Goal: Task Accomplishment & Management: Complete application form

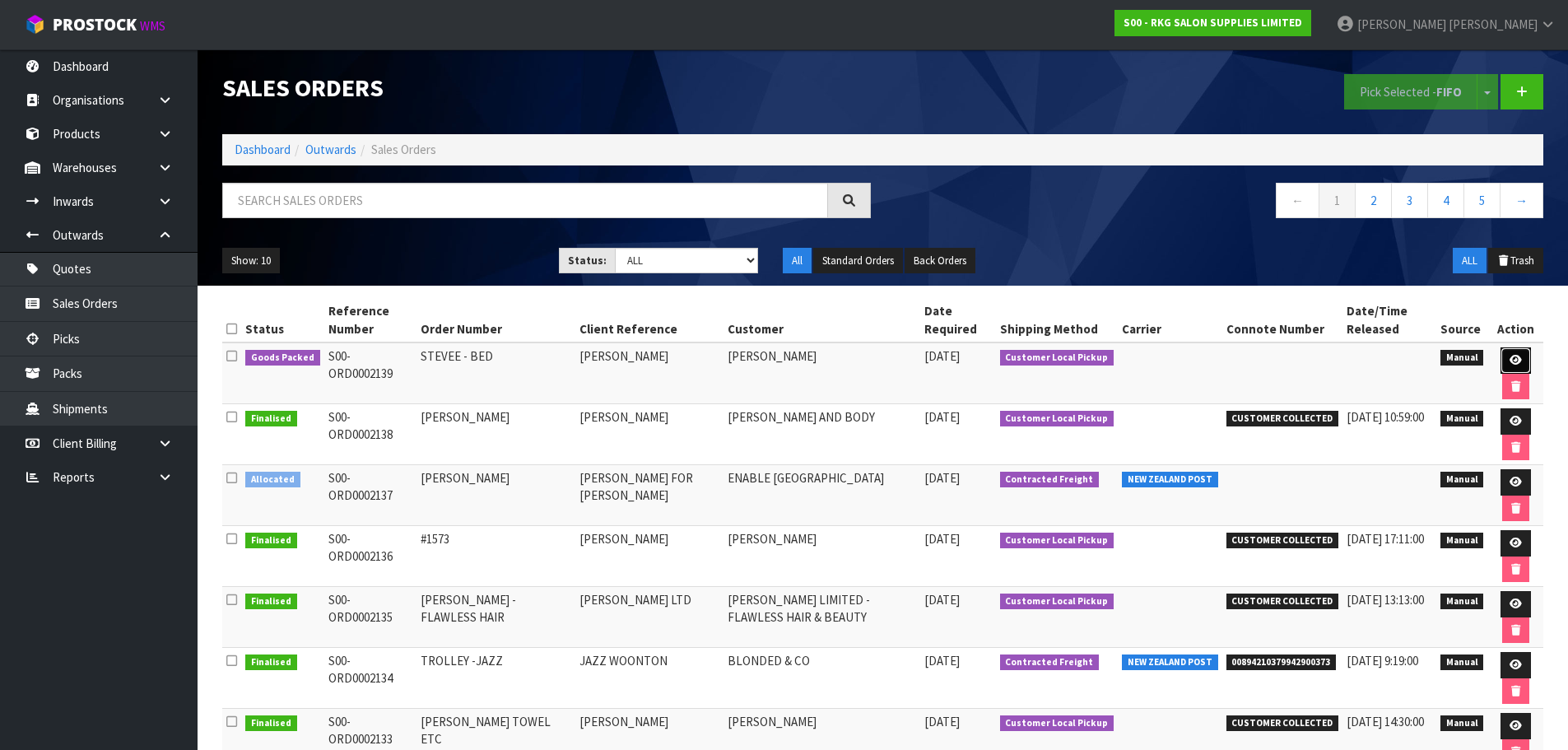
click at [1511, 361] on icon at bounding box center [1516, 360] width 12 height 11
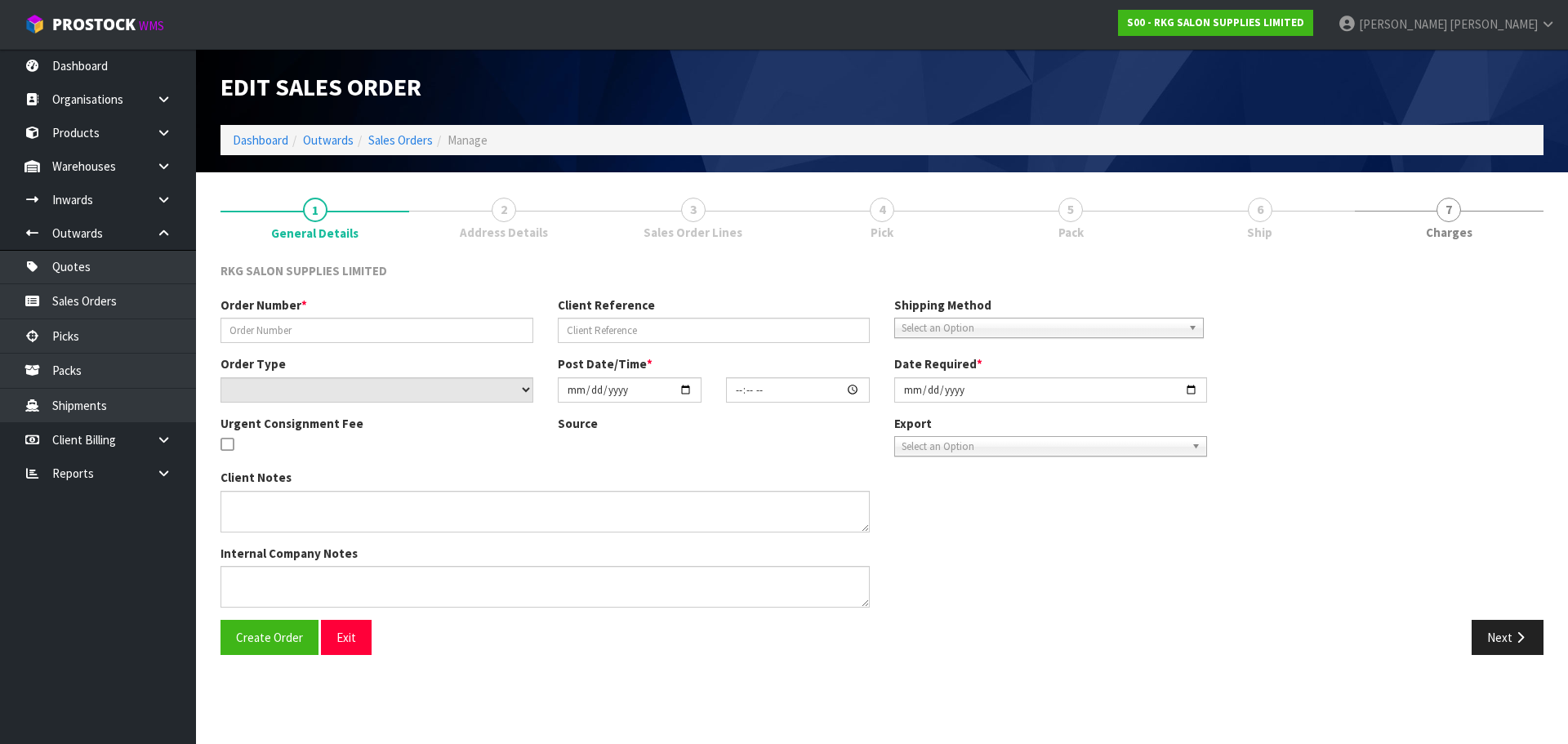
type input "STEVEE - BED"
type input "[PERSON_NAME]"
select select "number:0"
type input "[DATE]"
type input "00:00:00.000"
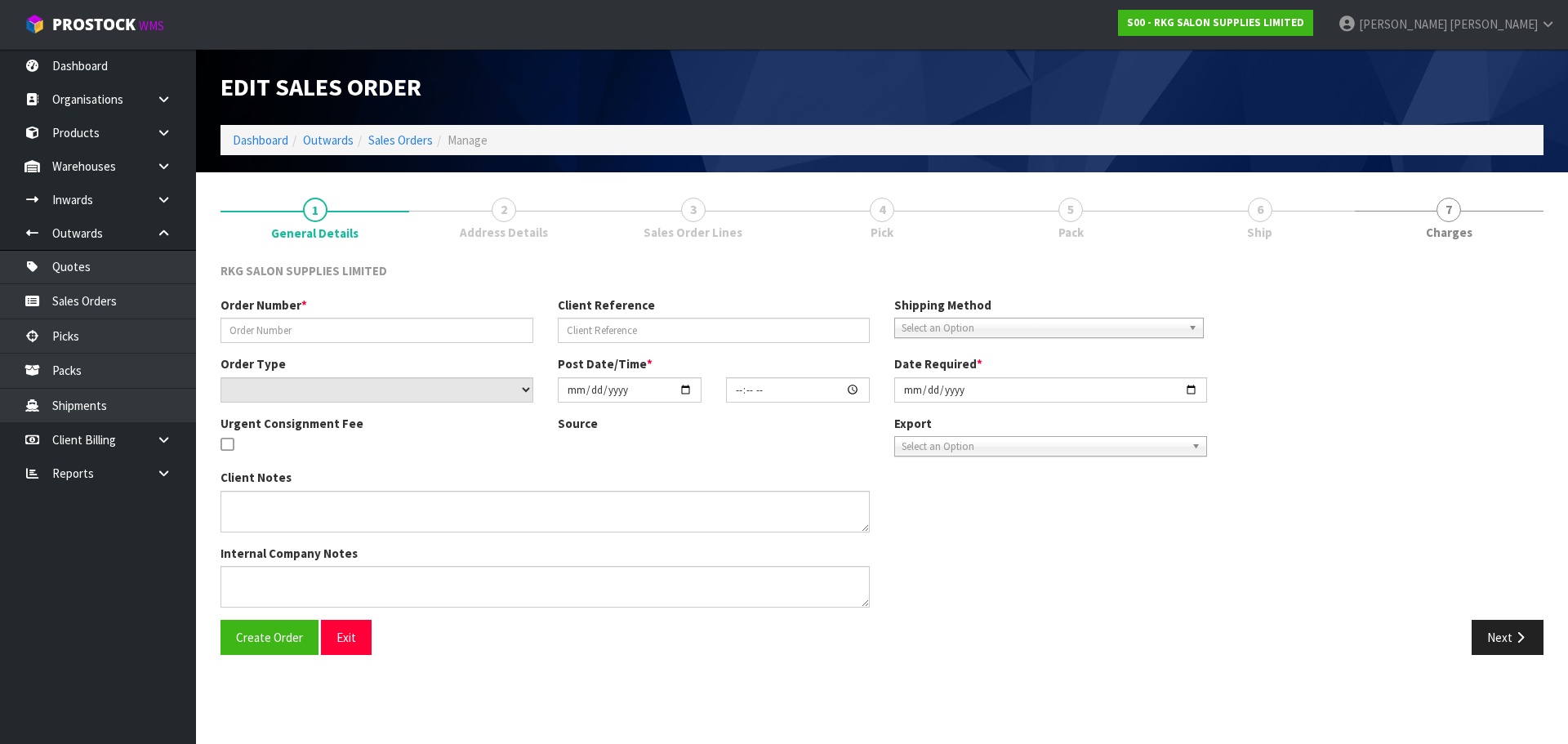
type input "[DATE]"
type textarea "FOR PICK UP"
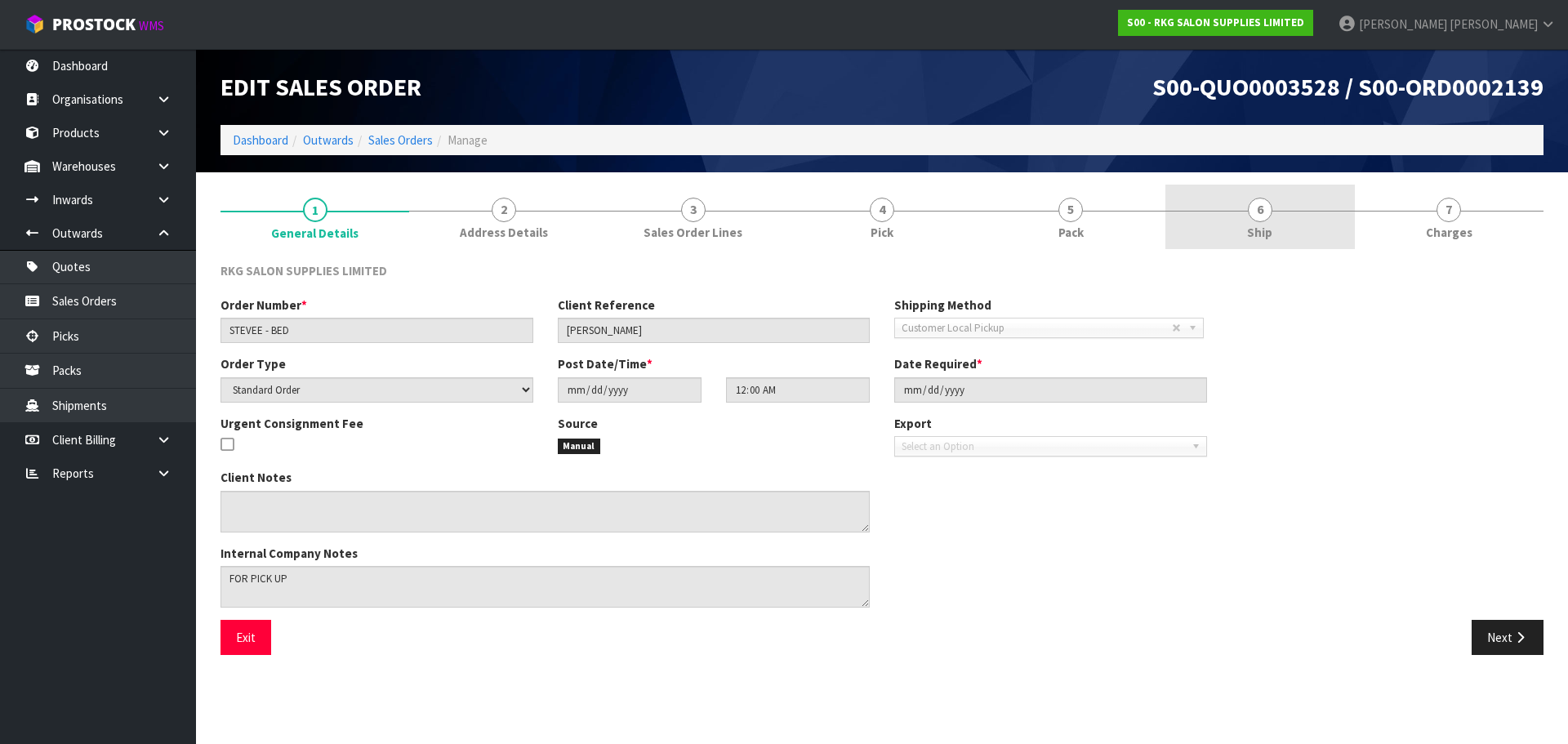
click at [1257, 210] on span "6" at bounding box center [1260, 209] width 25 height 25
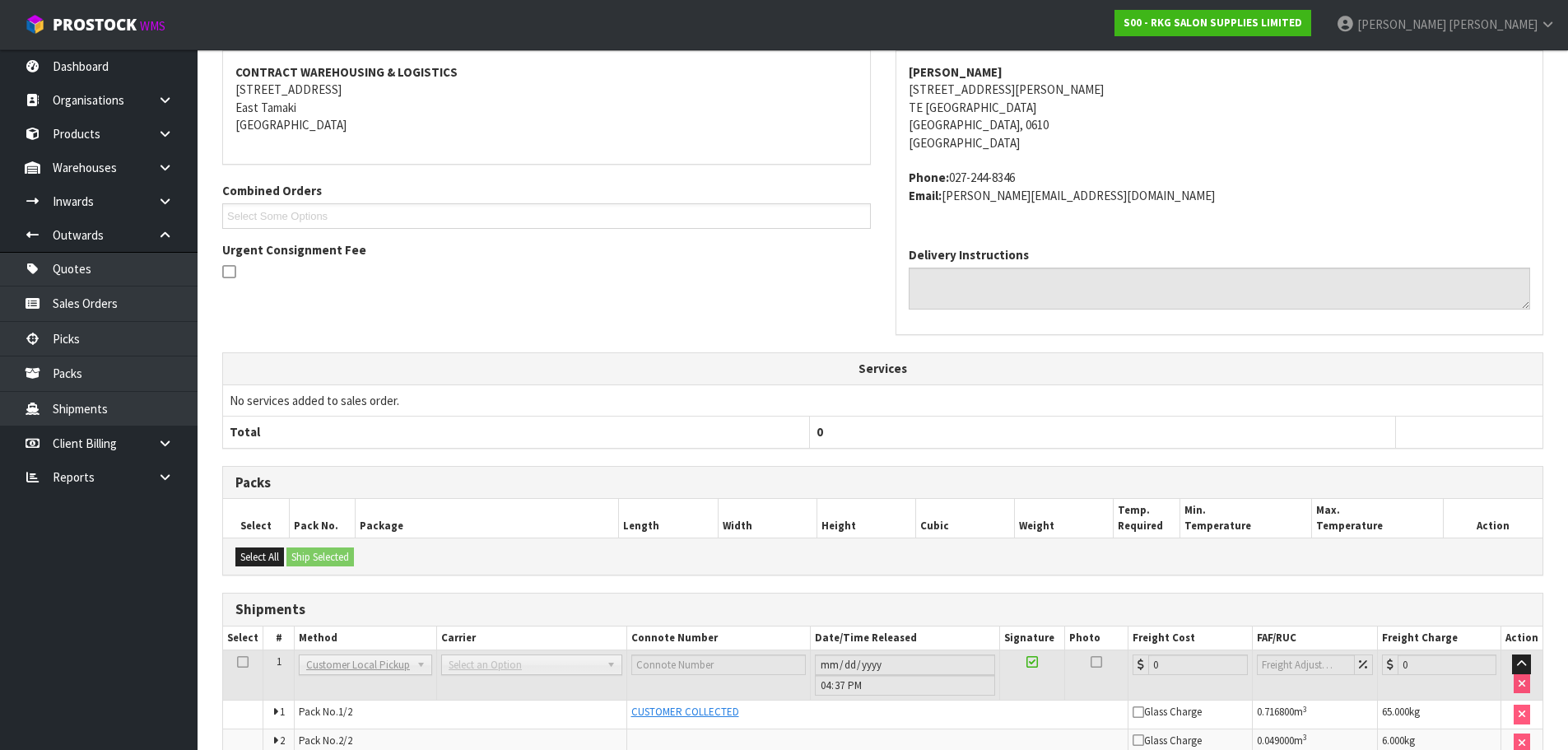
scroll to position [333, 0]
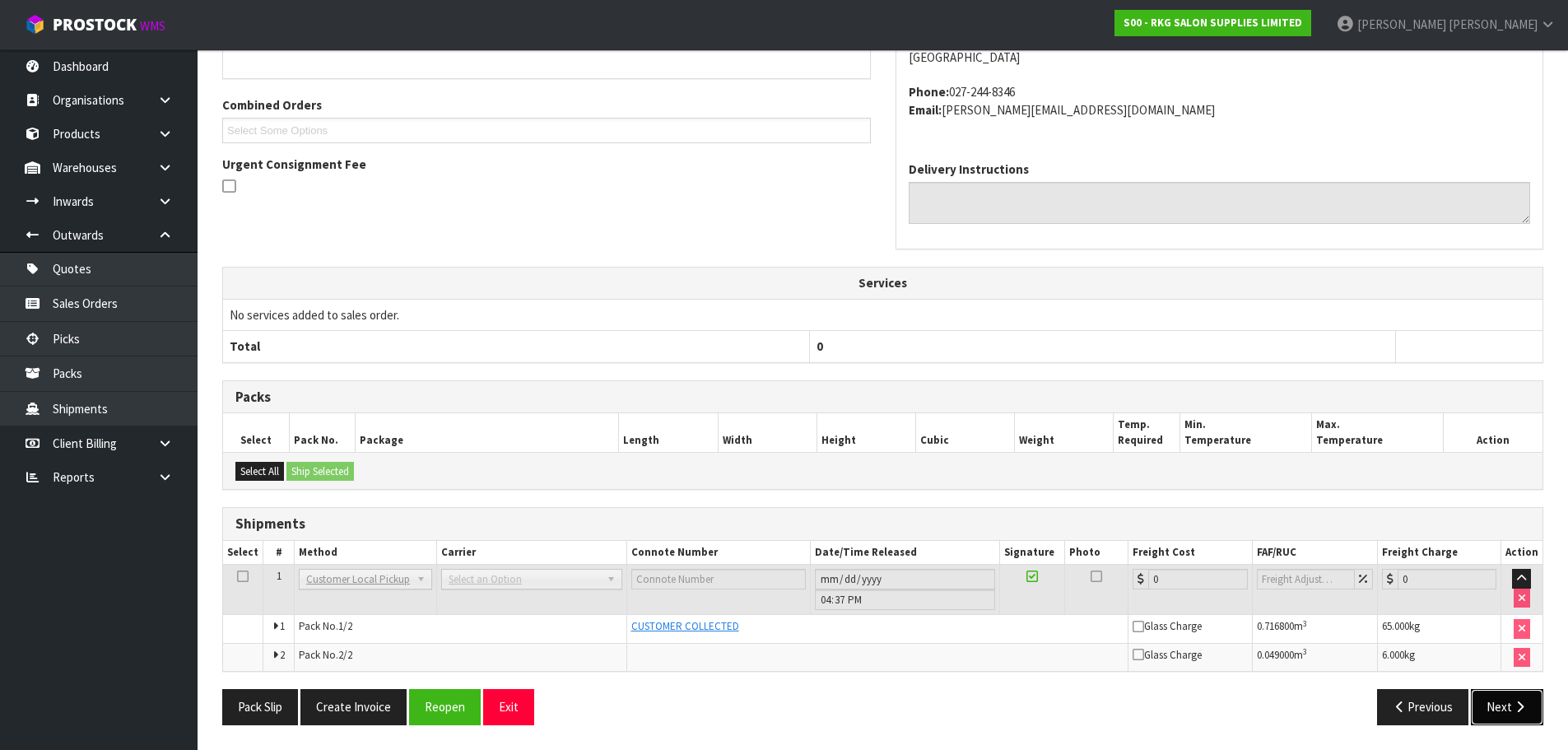
click at [1518, 709] on icon "button" at bounding box center [1520, 707] width 16 height 12
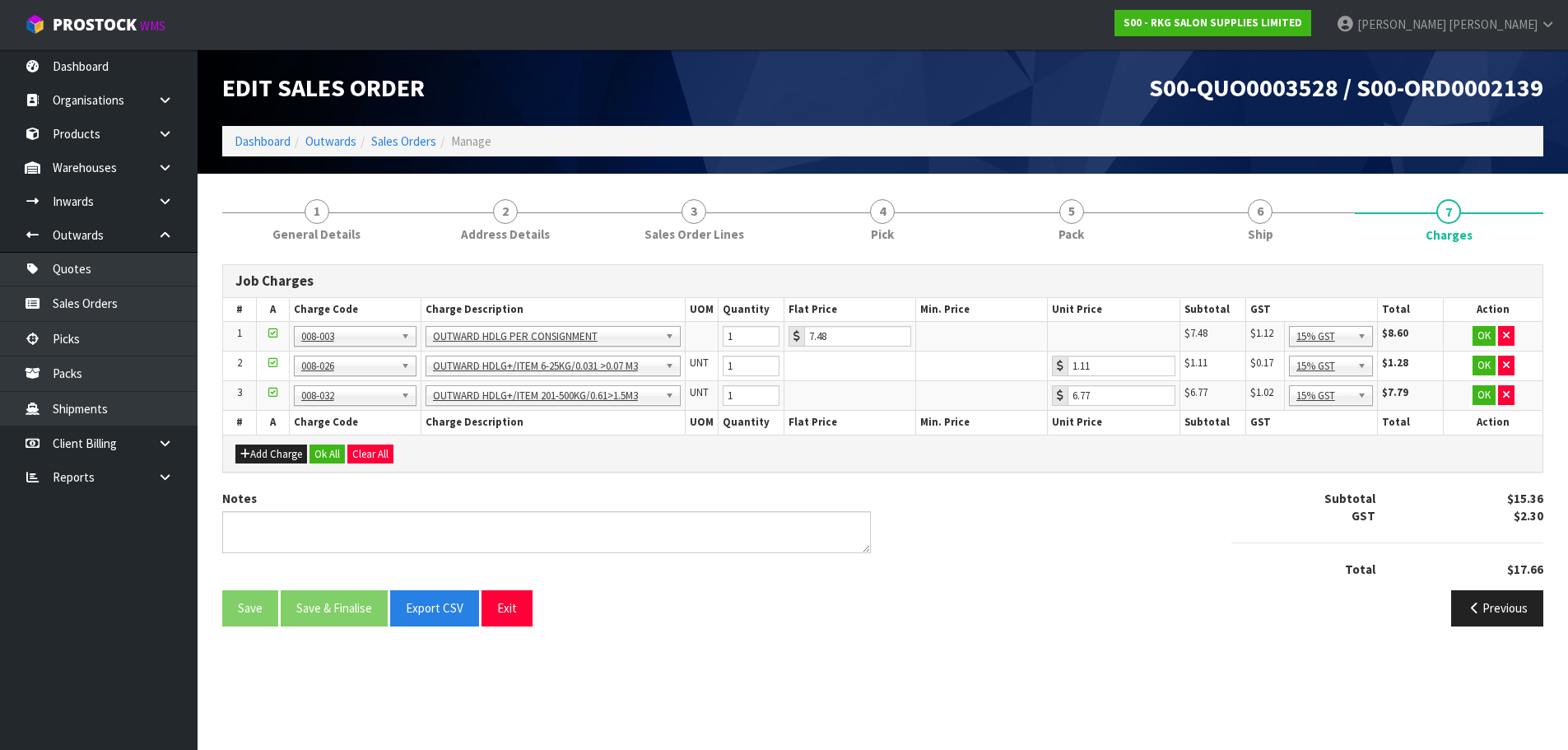
scroll to position [0, 0]
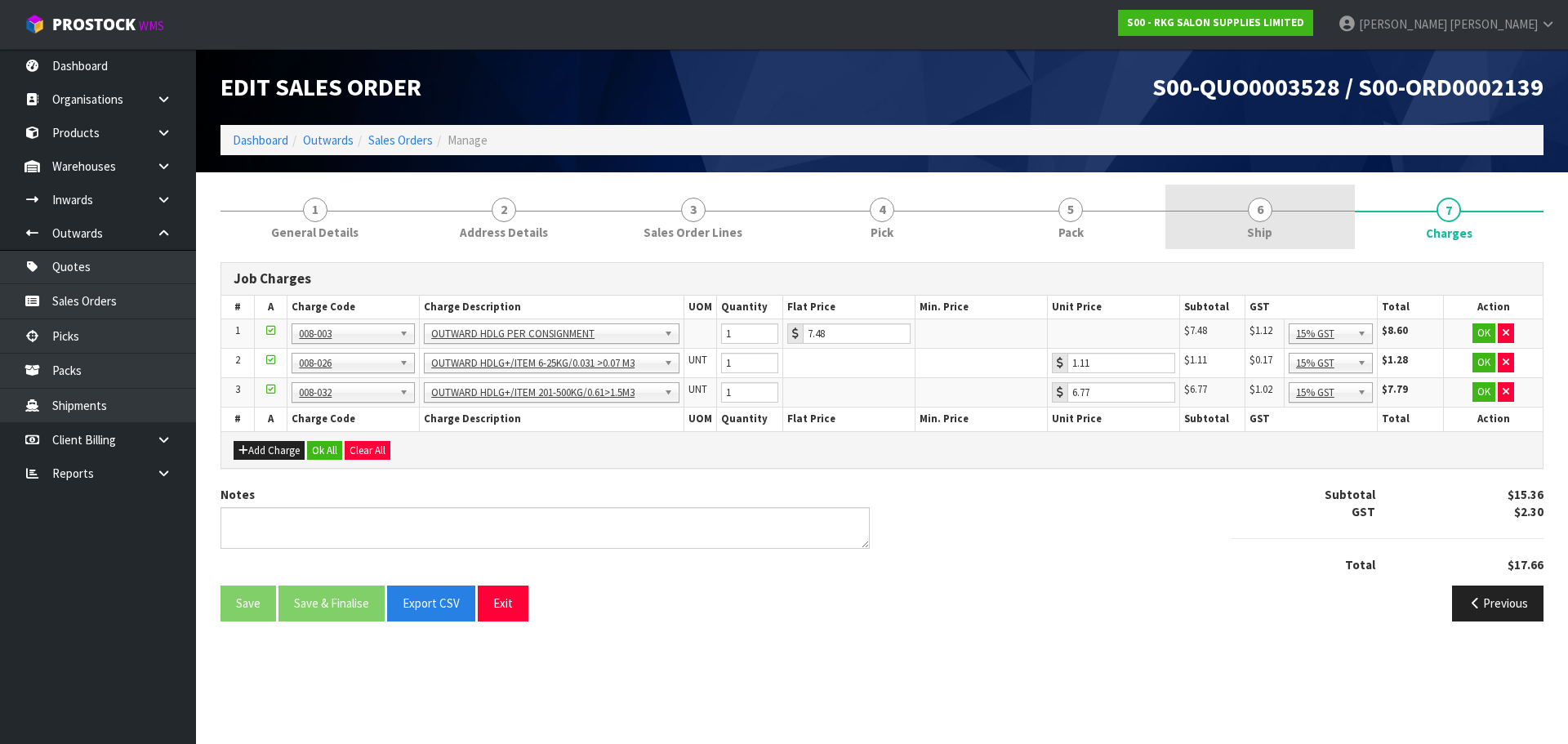
click at [1265, 210] on span "6" at bounding box center [1260, 209] width 25 height 25
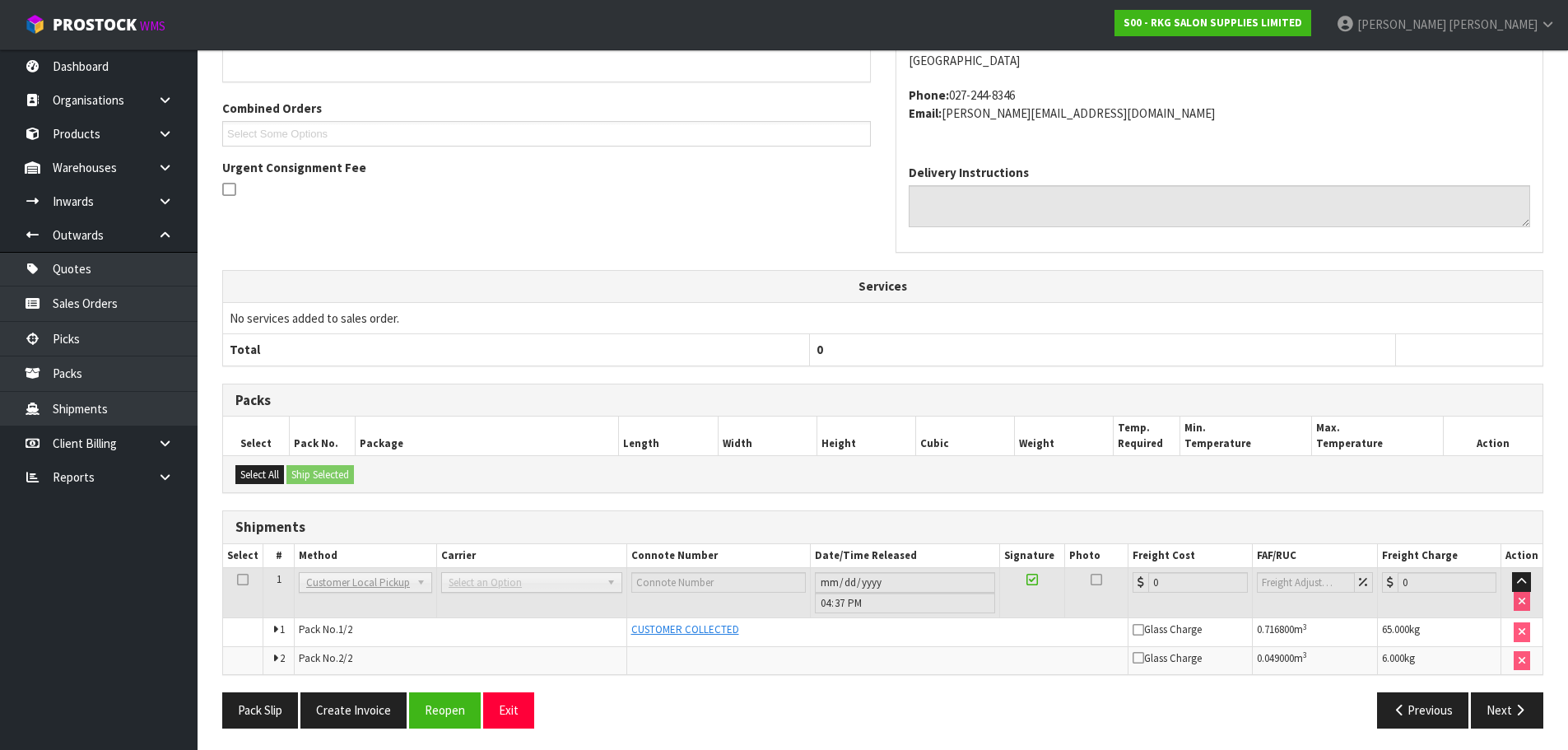
scroll to position [333, 0]
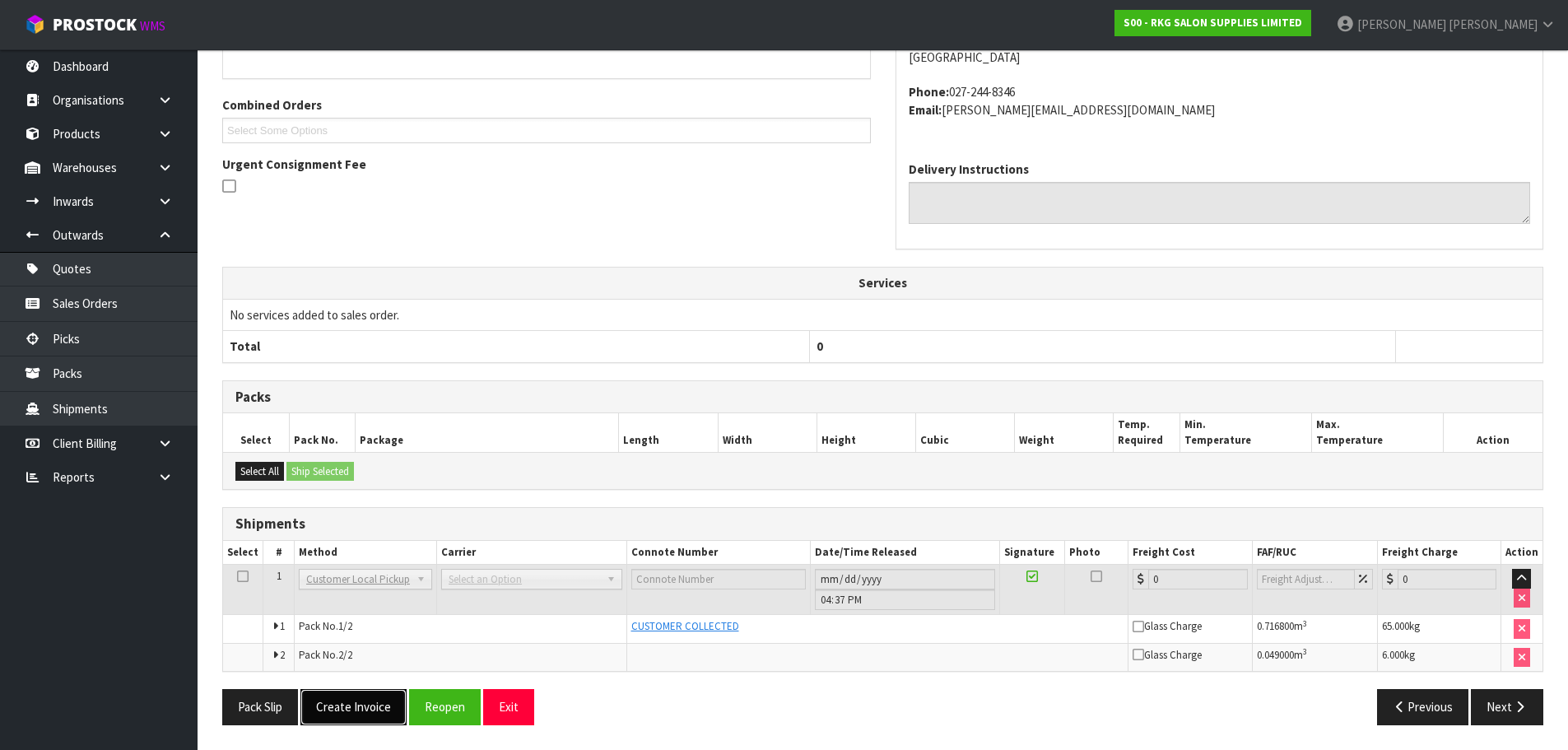
click at [369, 705] on button "Create Invoice" at bounding box center [353, 706] width 106 height 35
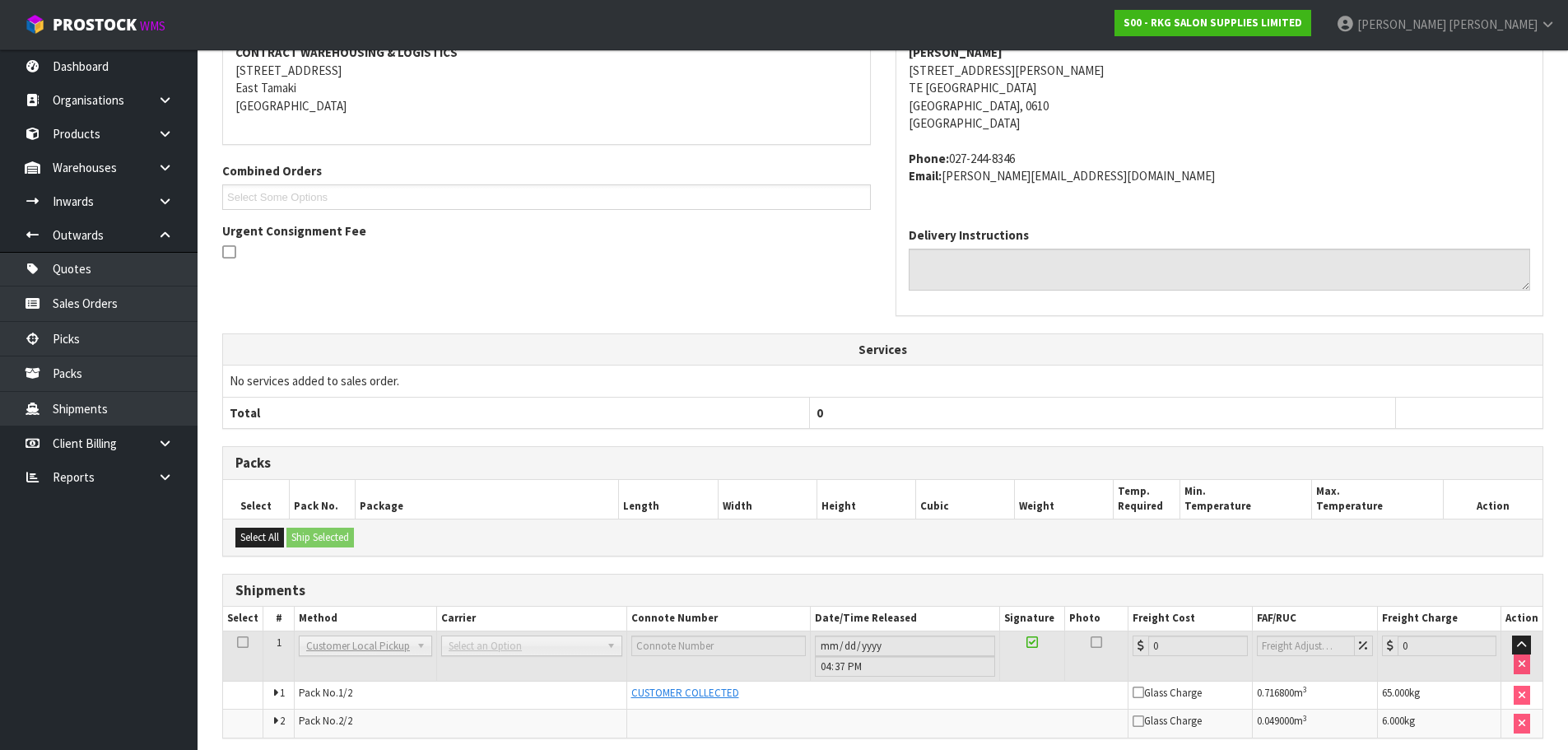
scroll to position [392, 0]
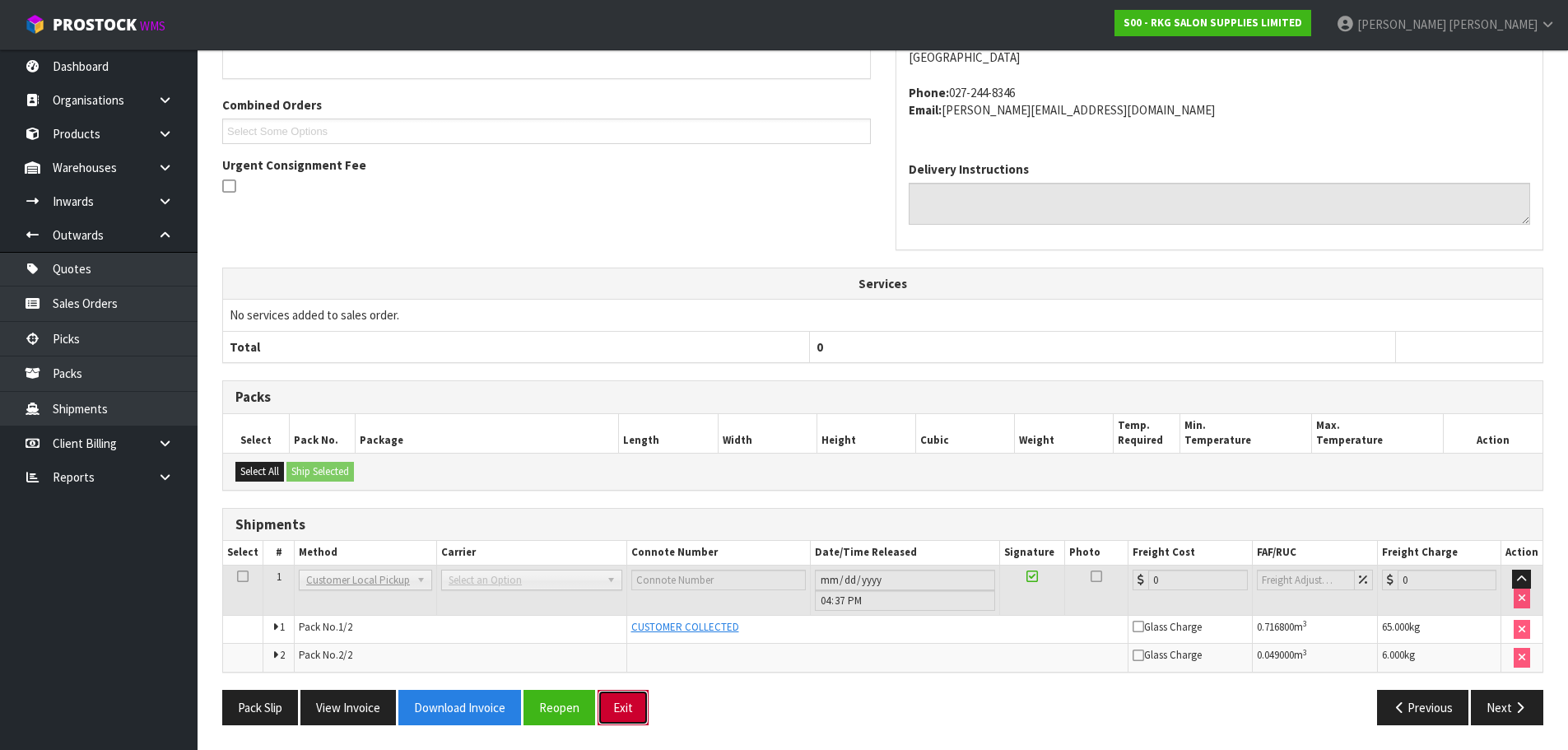
click at [613, 709] on button "Exit" at bounding box center [623, 707] width 51 height 35
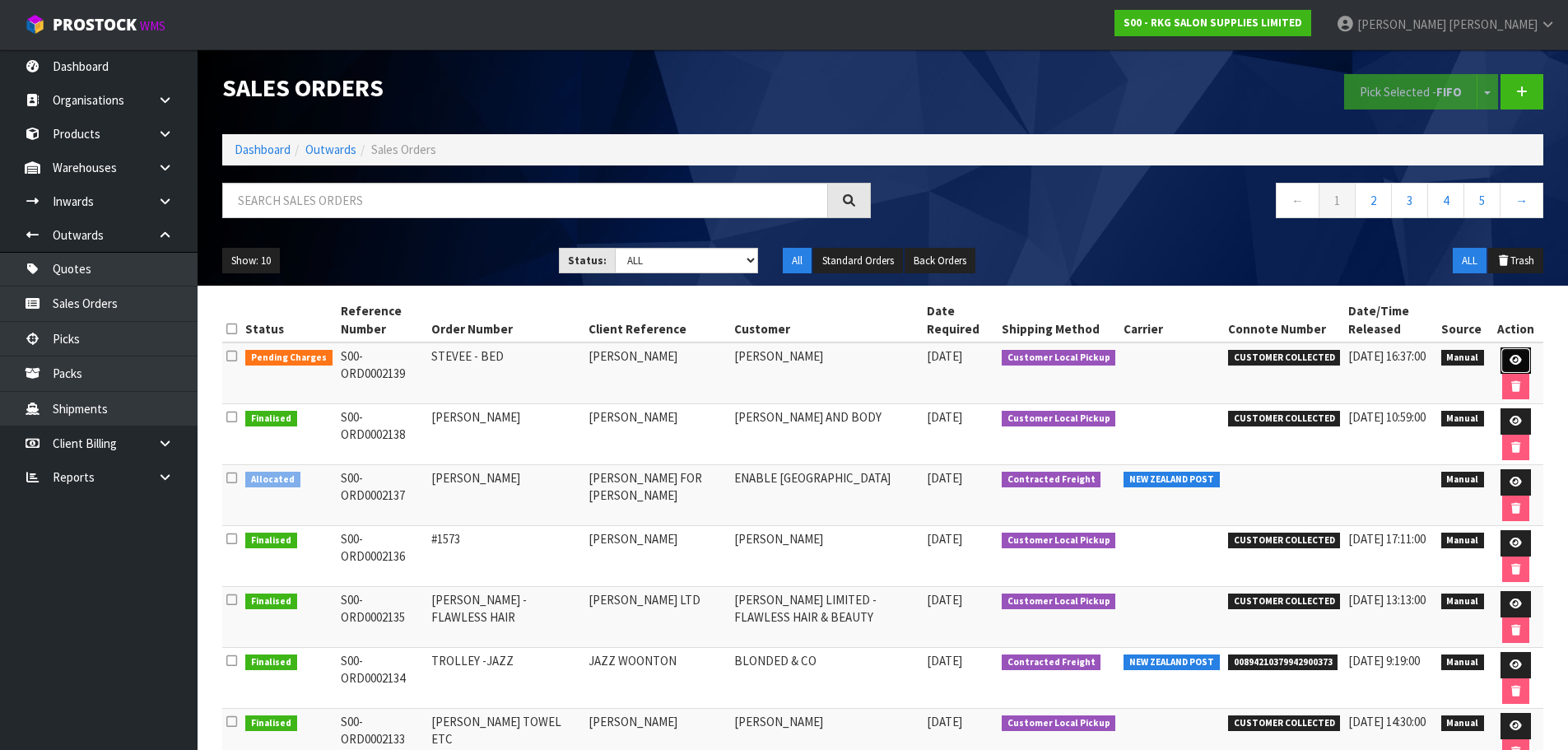
click at [1511, 361] on icon at bounding box center [1516, 360] width 12 height 11
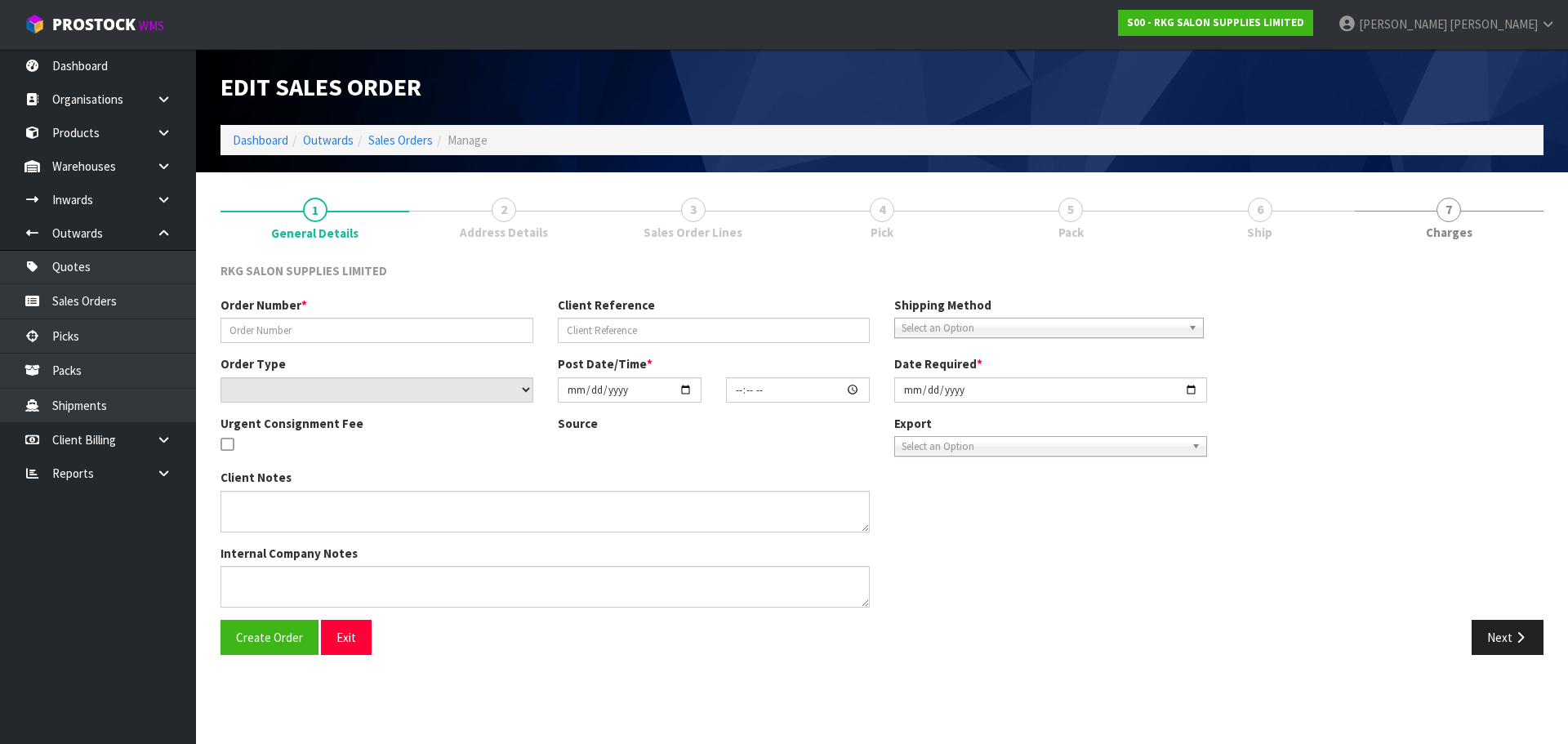
type input "STEVEE - BED"
type input "[PERSON_NAME]"
select select "number:0"
type input "2025-08-27"
type input "00:00:00.000"
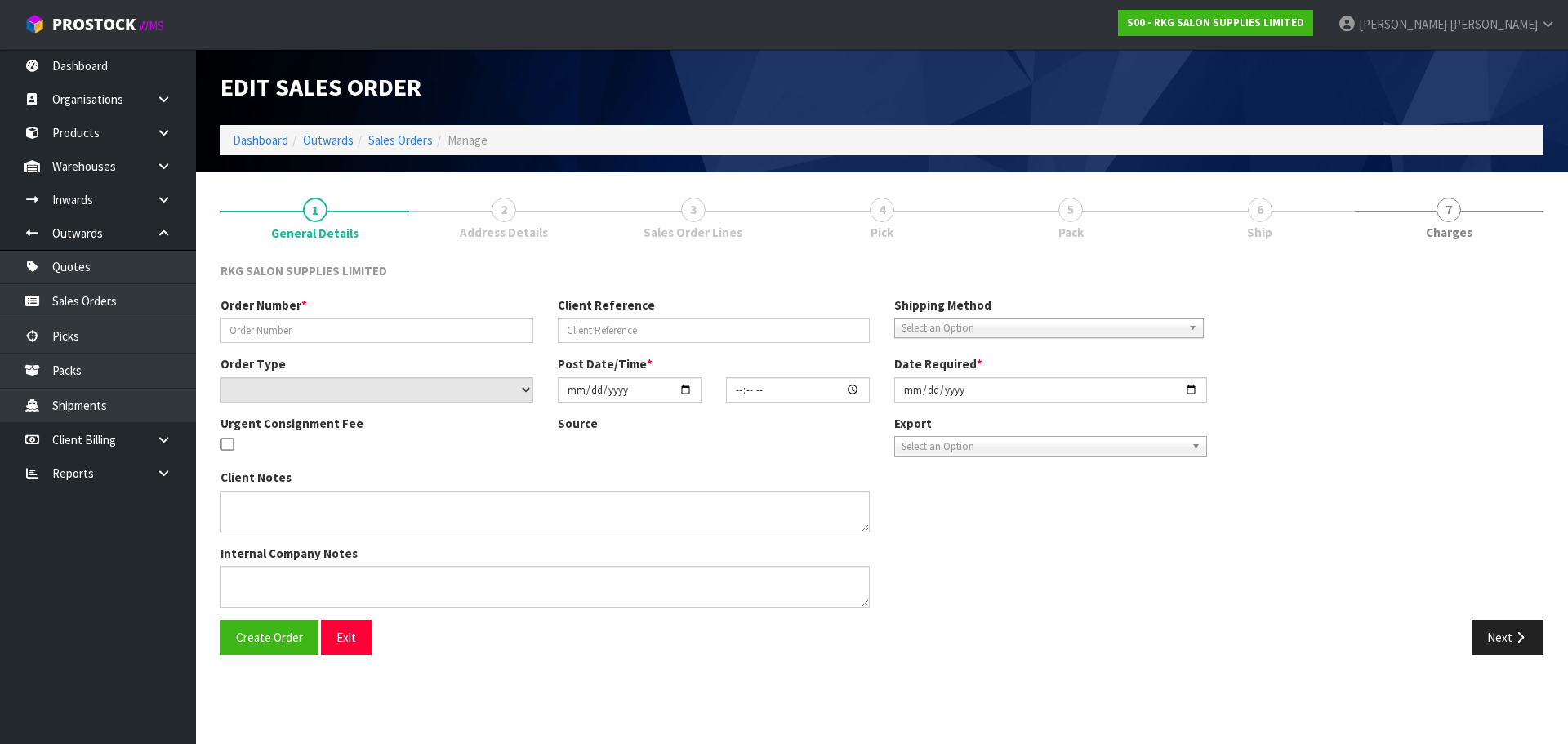
type input "2025-08-27"
type textarea "FOR PICK UP"
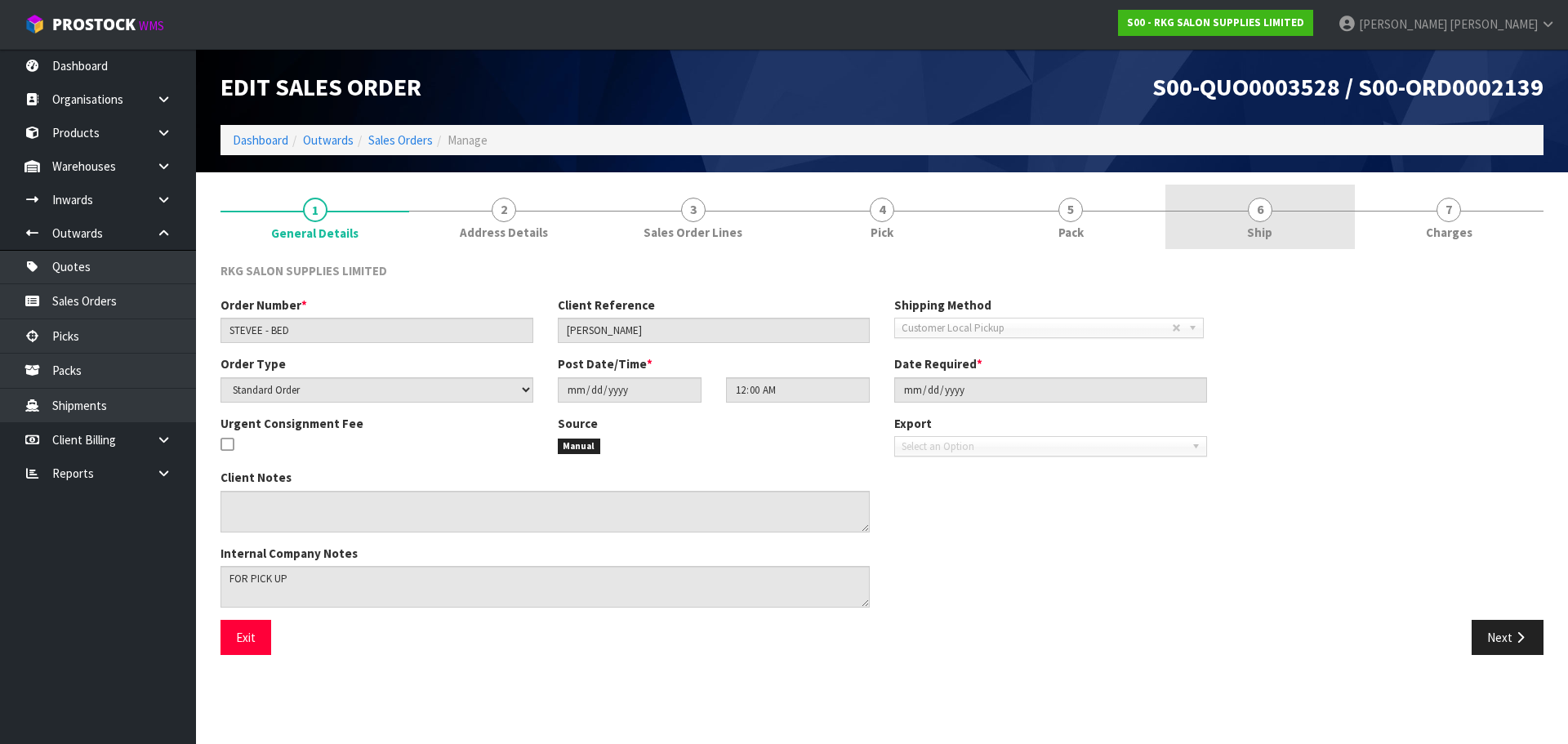
click at [1261, 214] on span "6" at bounding box center [1260, 209] width 25 height 25
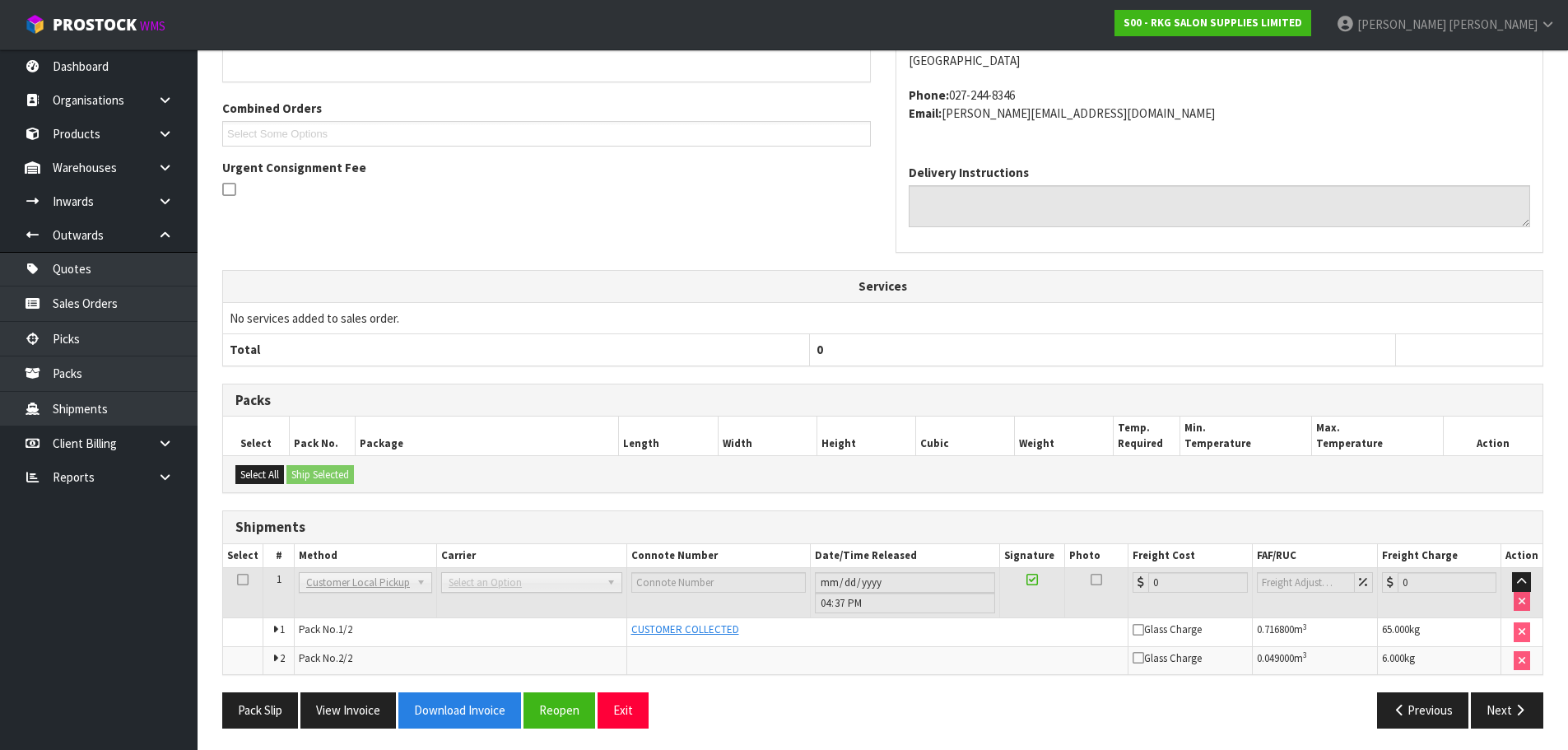
scroll to position [333, 0]
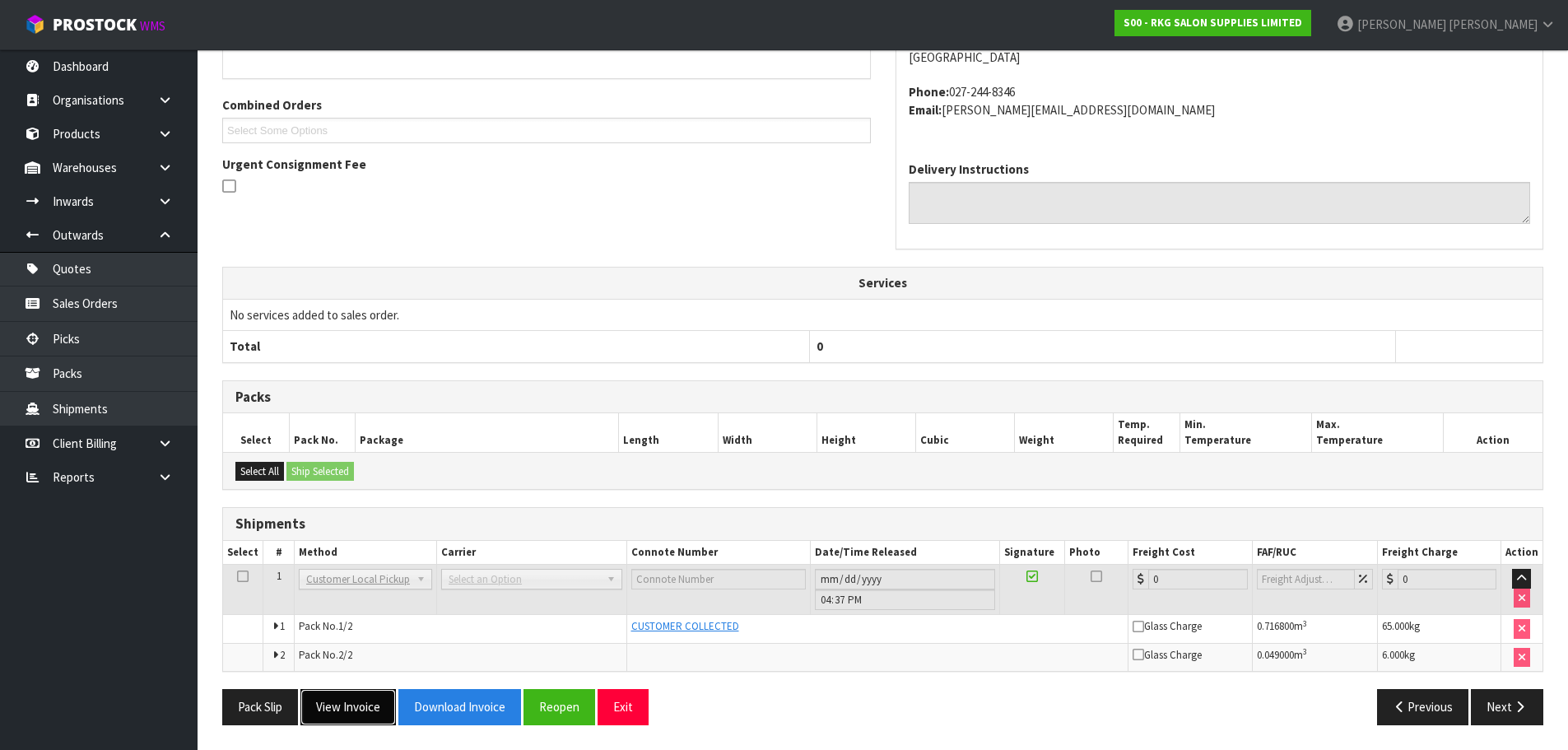
click at [349, 710] on button "View Invoice" at bounding box center [347, 706] width 95 height 35
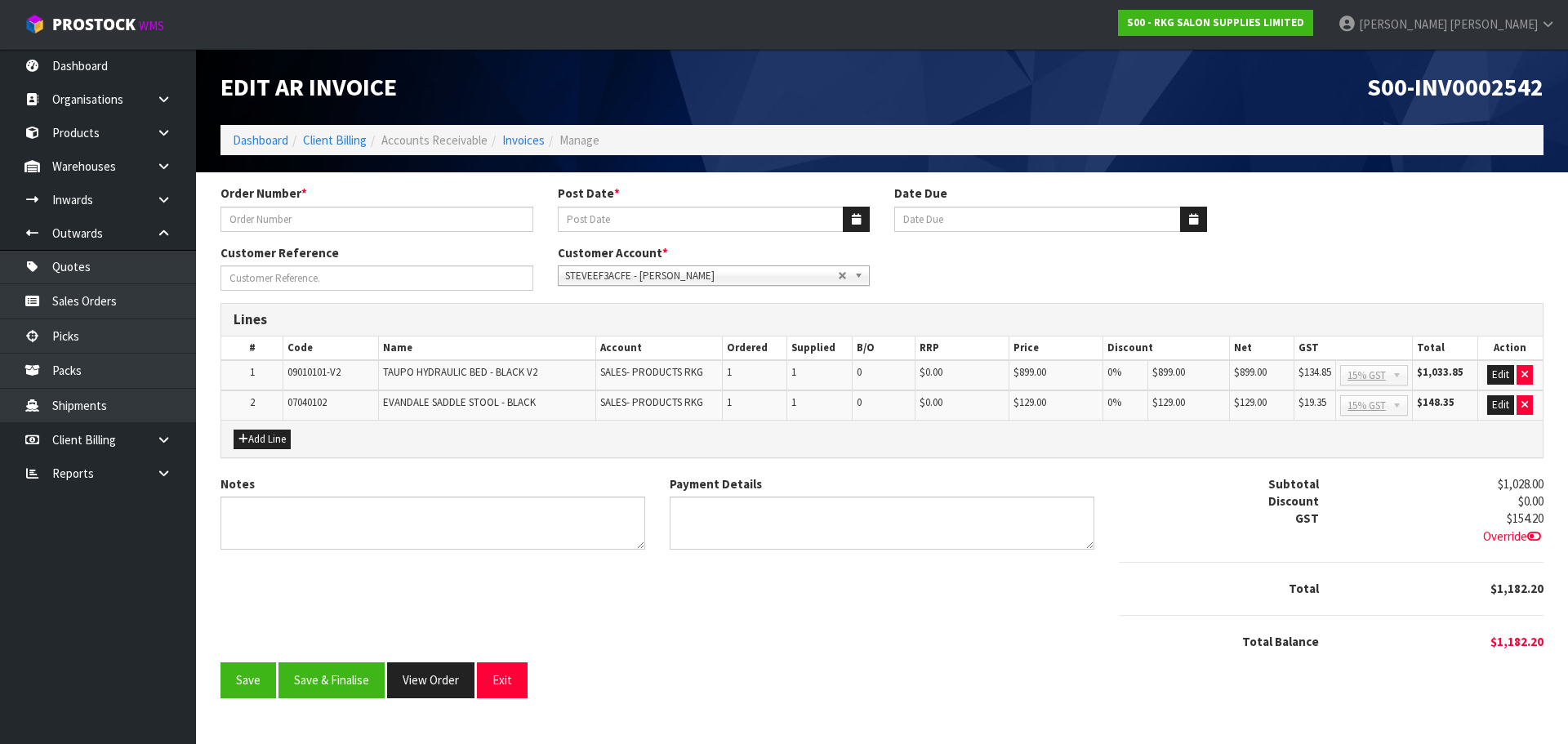
type input "STEVEE - BED"
type input "[DATE]"
type input "20/09/2025"
type input "[PERSON_NAME]"
click at [271, 524] on textarea "Notes" at bounding box center [433, 523] width 425 height 54
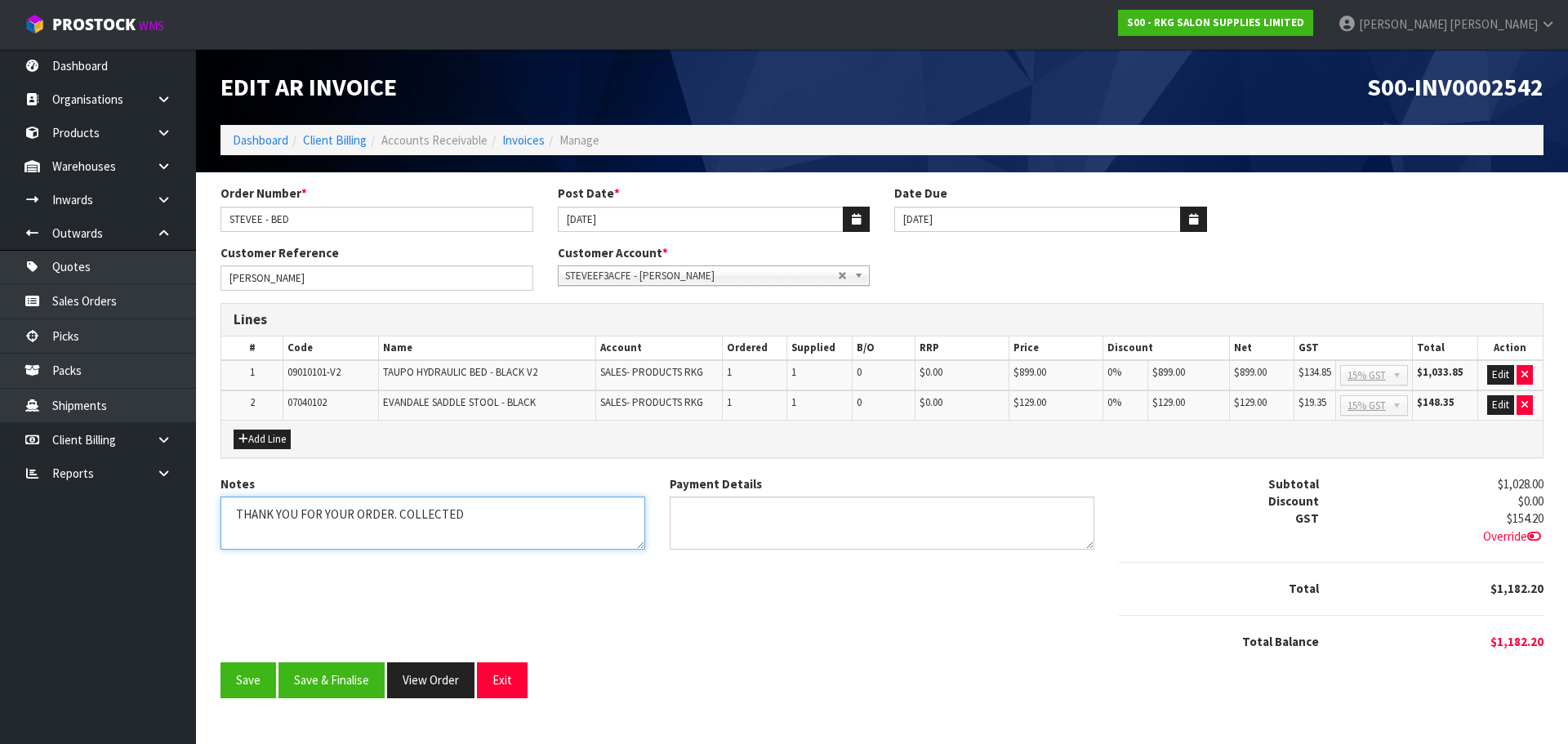
type textarea "THANK YOU FOR YOUR ORDER. COLLECTED"
click at [698, 502] on textarea "Payment Details" at bounding box center [882, 523] width 425 height 54
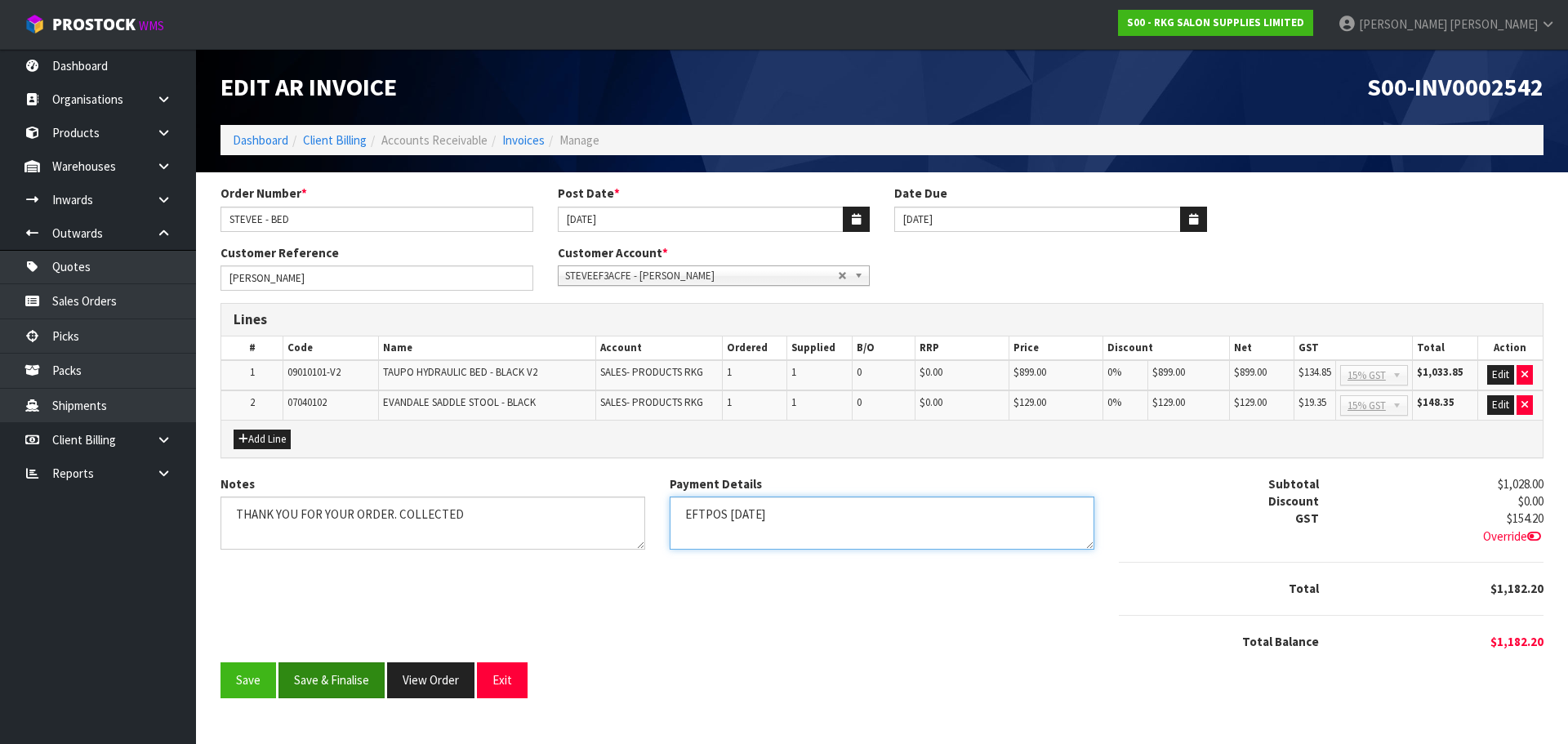
type textarea "EFTPOS 27.8.2025"
click at [322, 685] on button "Save & Finalise" at bounding box center [331, 680] width 106 height 35
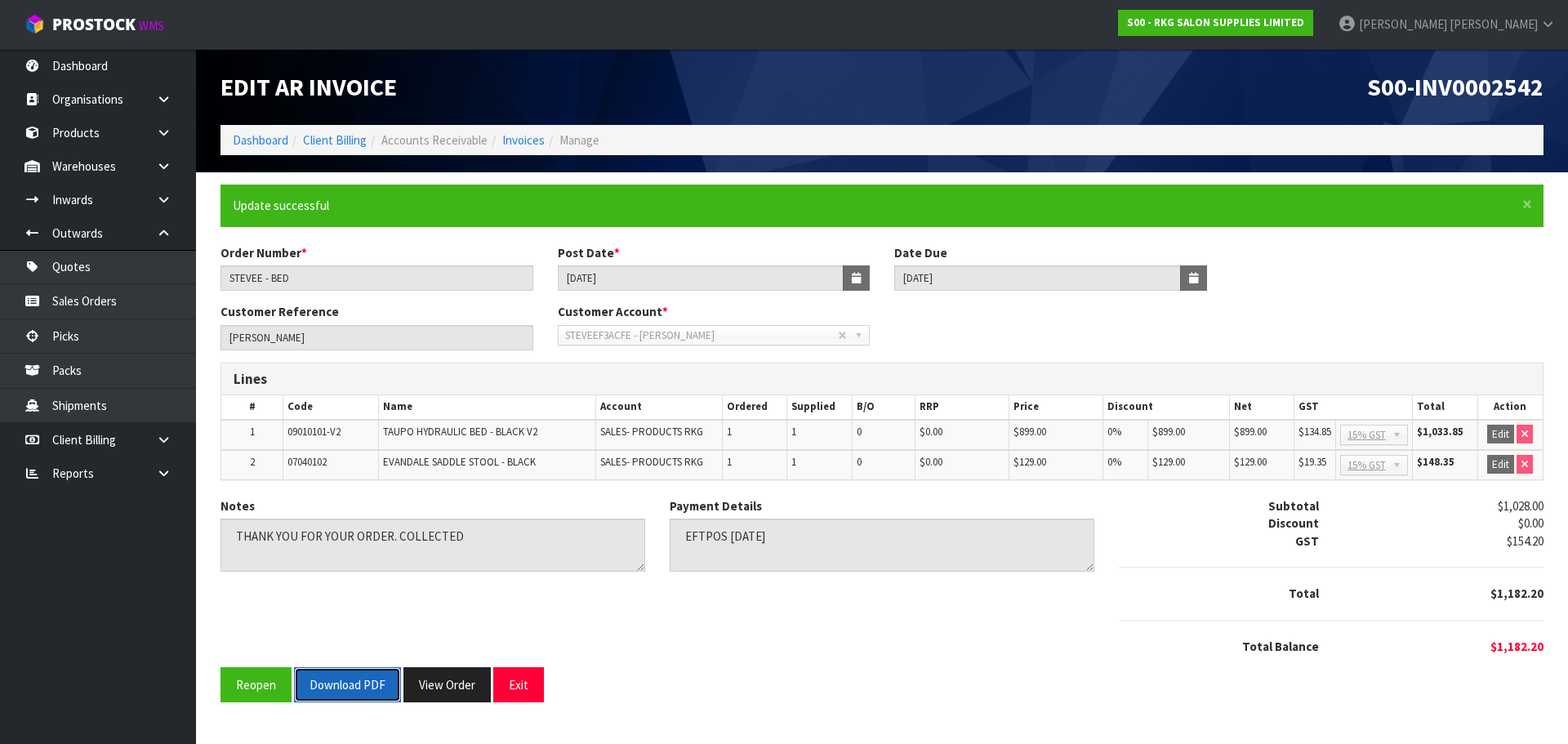
click at [337, 685] on button "Download PDF" at bounding box center [347, 684] width 107 height 35
click at [524, 682] on button "Exit" at bounding box center [518, 684] width 51 height 35
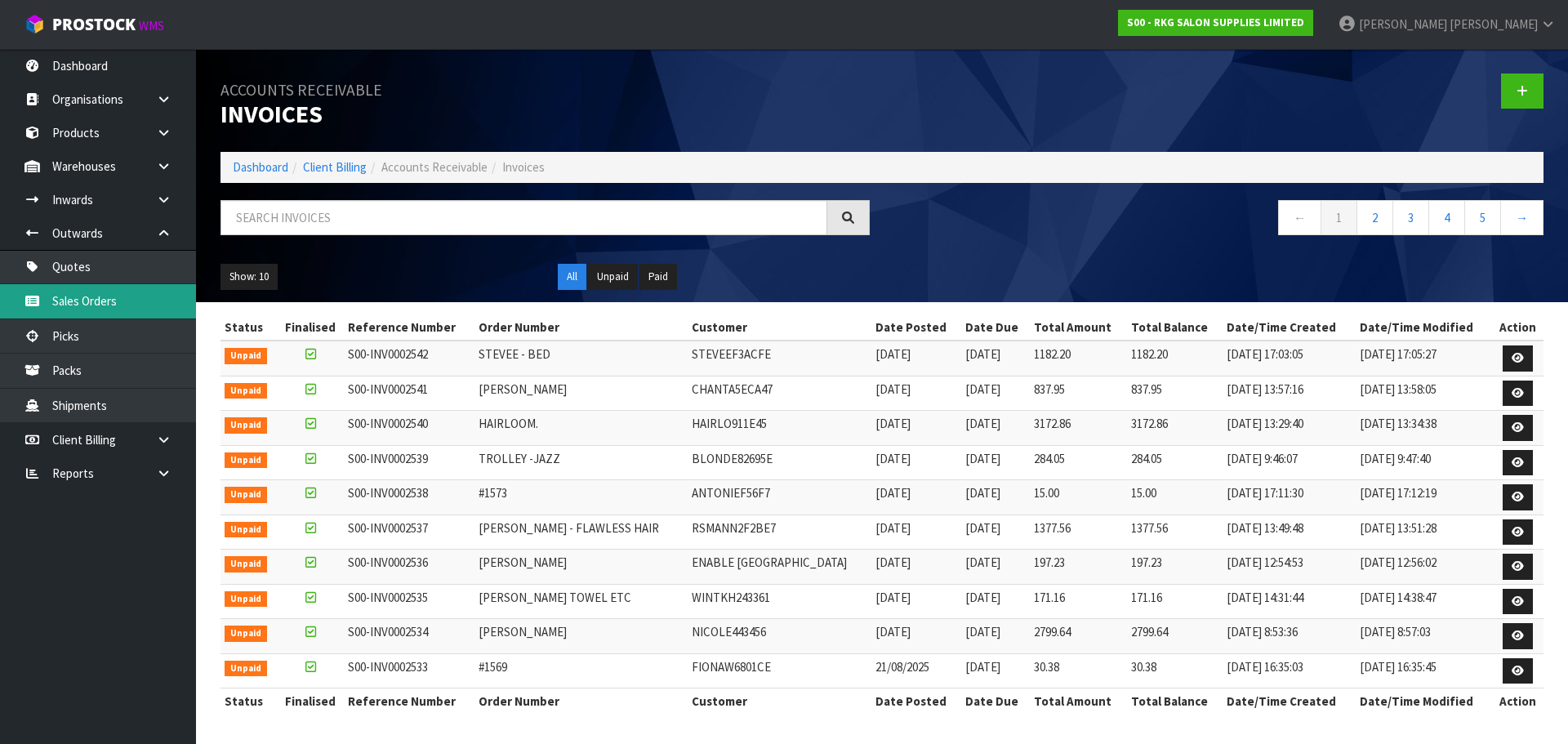
click at [63, 299] on link "Sales Orders" at bounding box center [98, 301] width 196 height 34
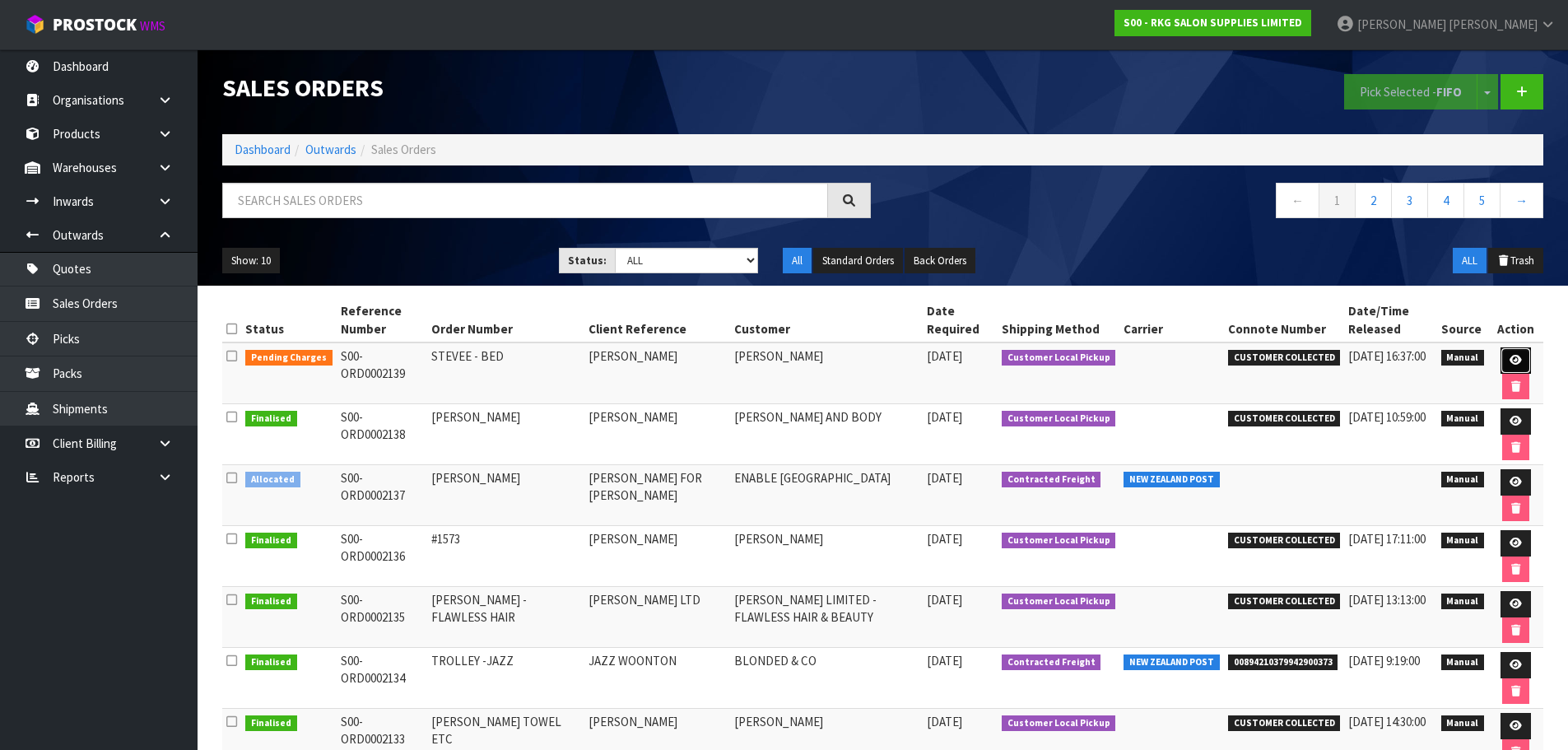
click at [1511, 354] on link at bounding box center [1516, 360] width 30 height 26
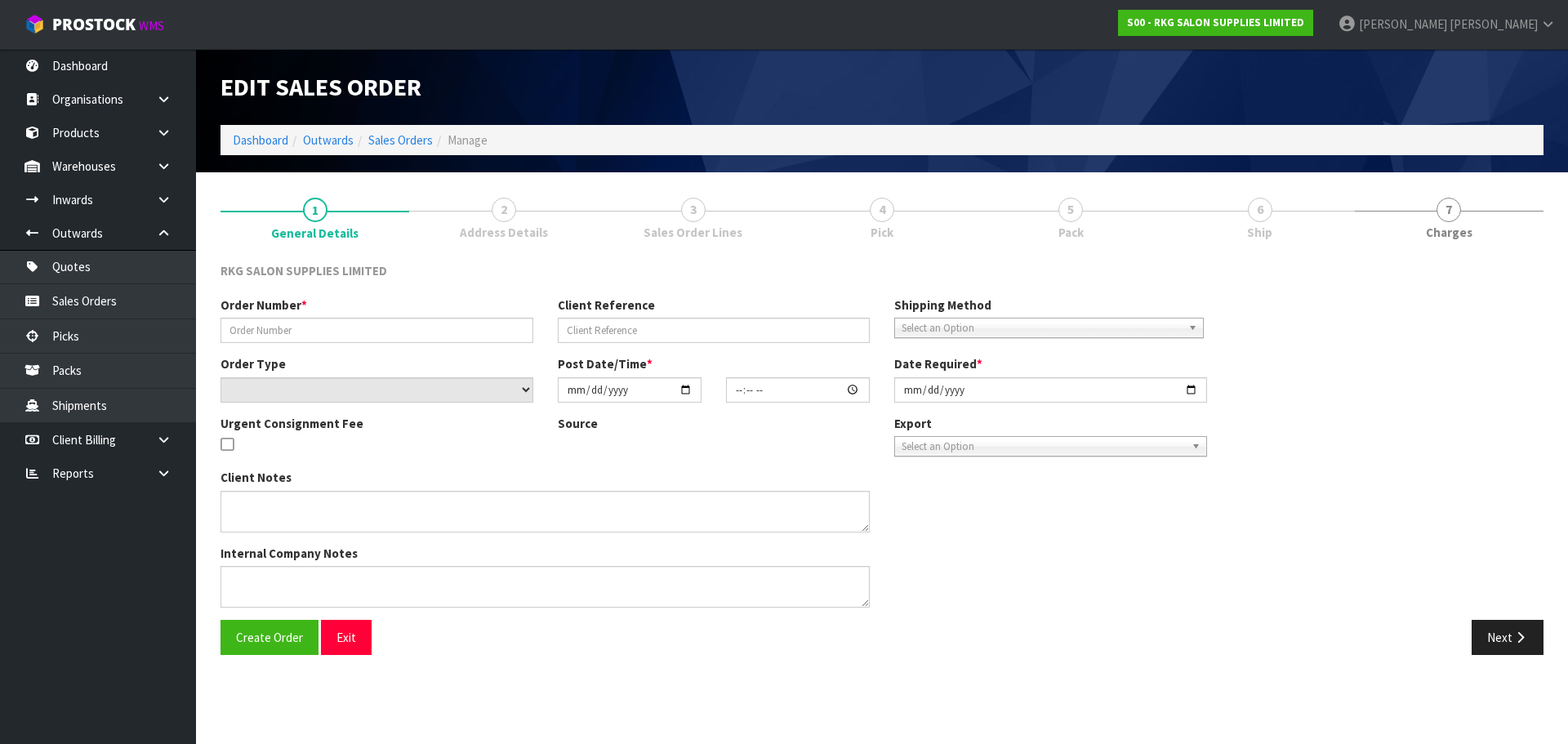
type input "STEVEE - BED"
type input "[PERSON_NAME]"
select select "number:0"
type input "2025-08-27"
type input "00:00:00.000"
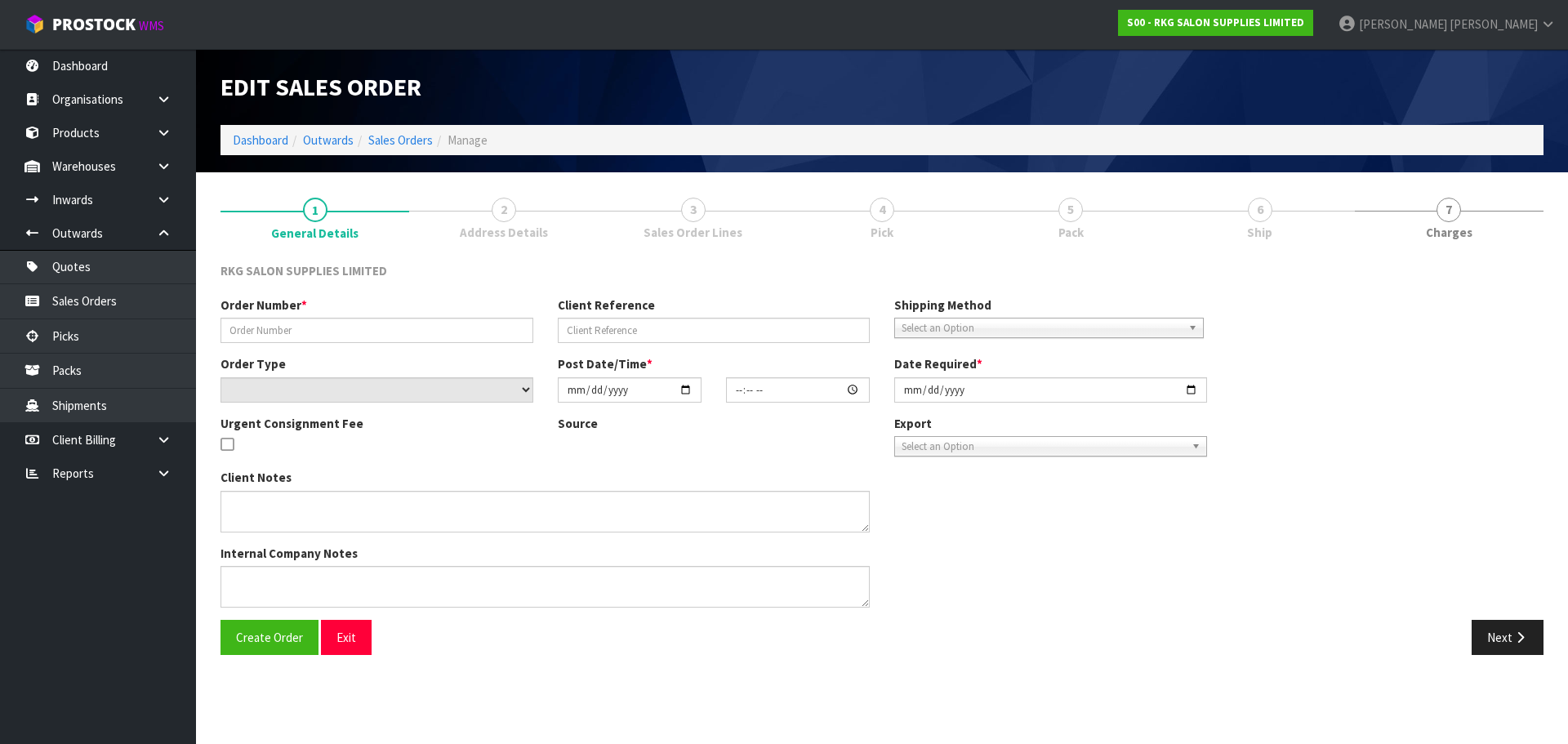
type input "2025-08-27"
type textarea "FOR PICK UP"
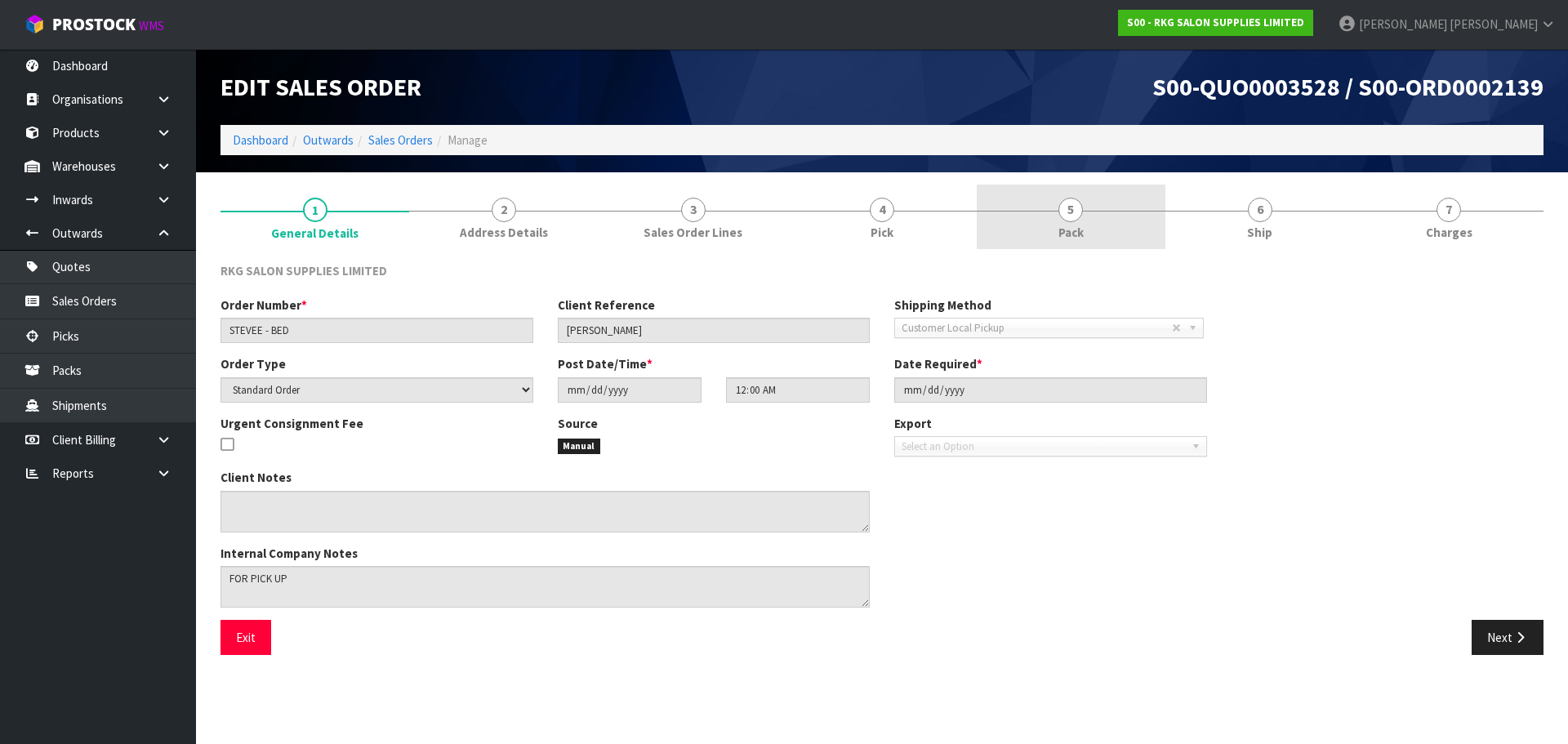
click at [1080, 213] on span "5" at bounding box center [1071, 209] width 25 height 25
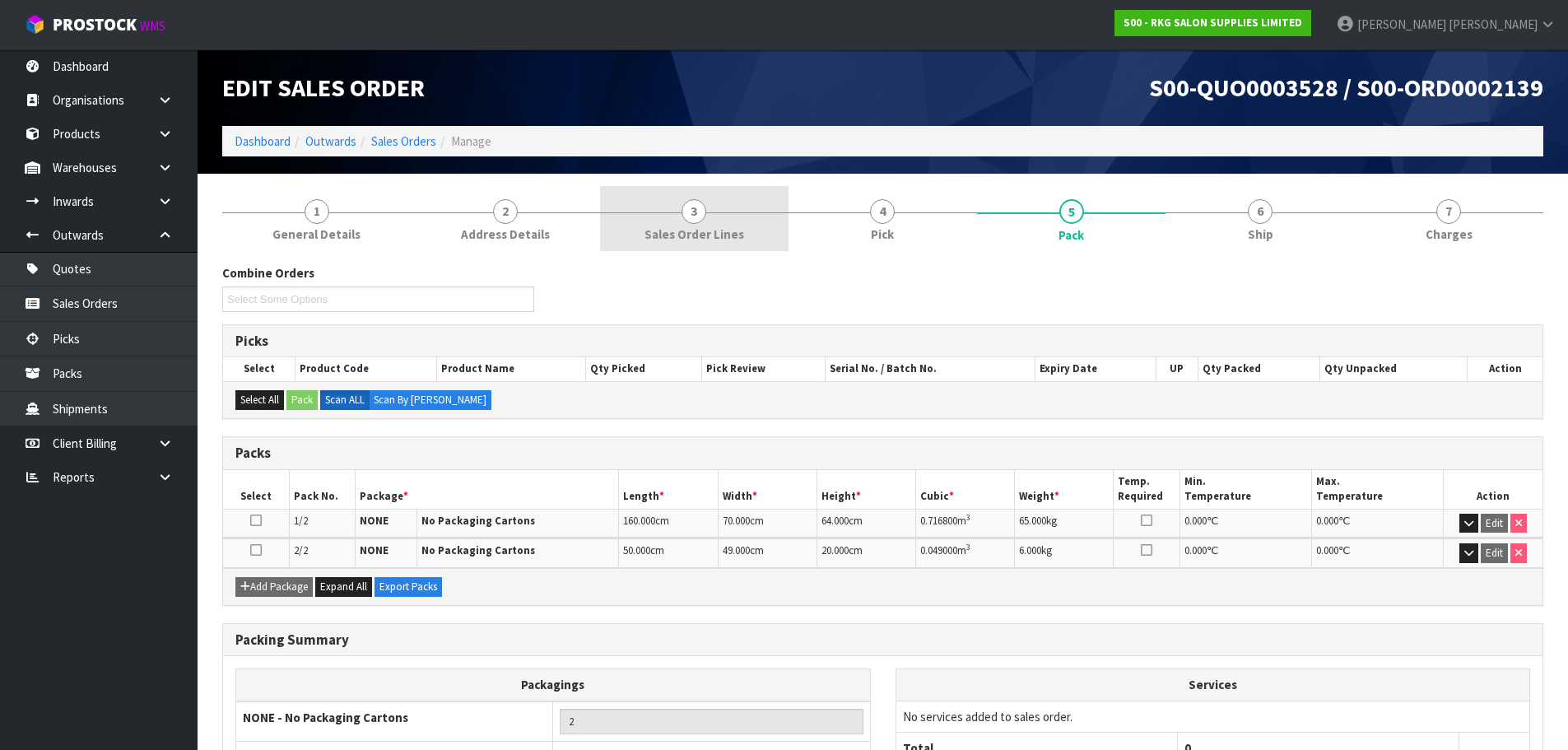
click at [691, 215] on span "3" at bounding box center [694, 211] width 25 height 25
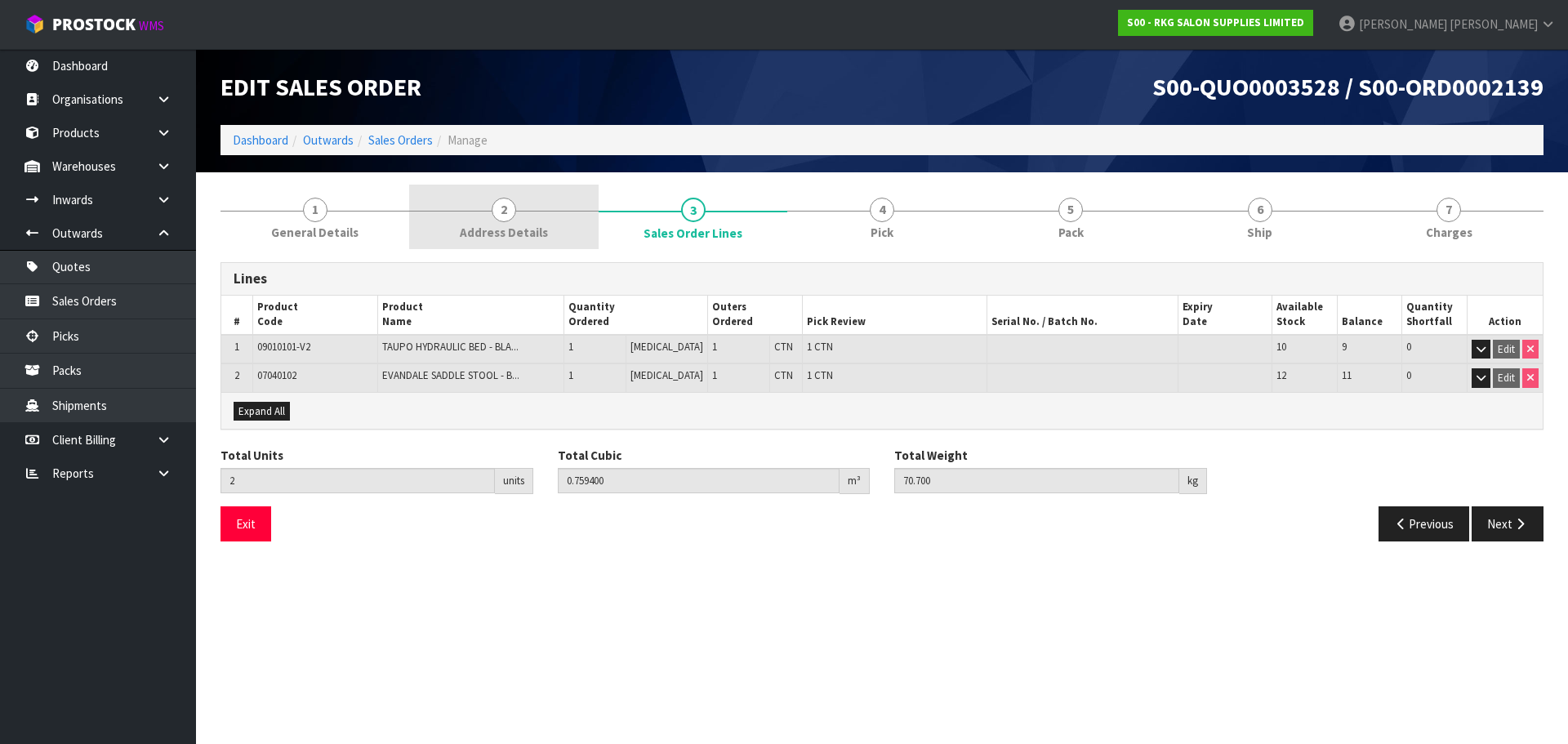
click at [506, 209] on span "2" at bounding box center [504, 209] width 25 height 25
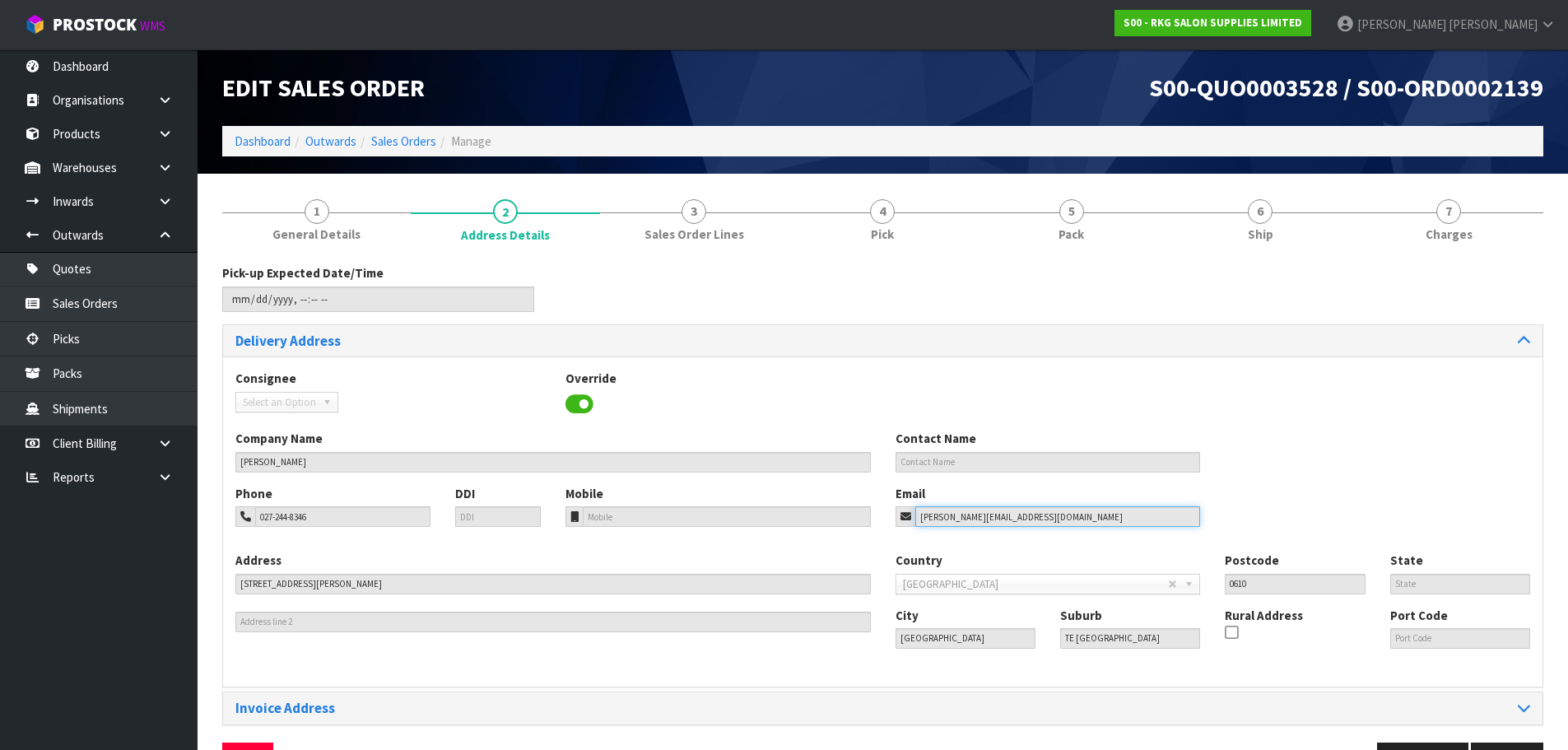
drag, startPoint x: 1036, startPoint y: 506, endPoint x: 886, endPoint y: 518, distance: 151.1
click at [886, 518] on div "Email stevee-rae@hotmail.com" at bounding box center [1048, 506] width 330 height 42
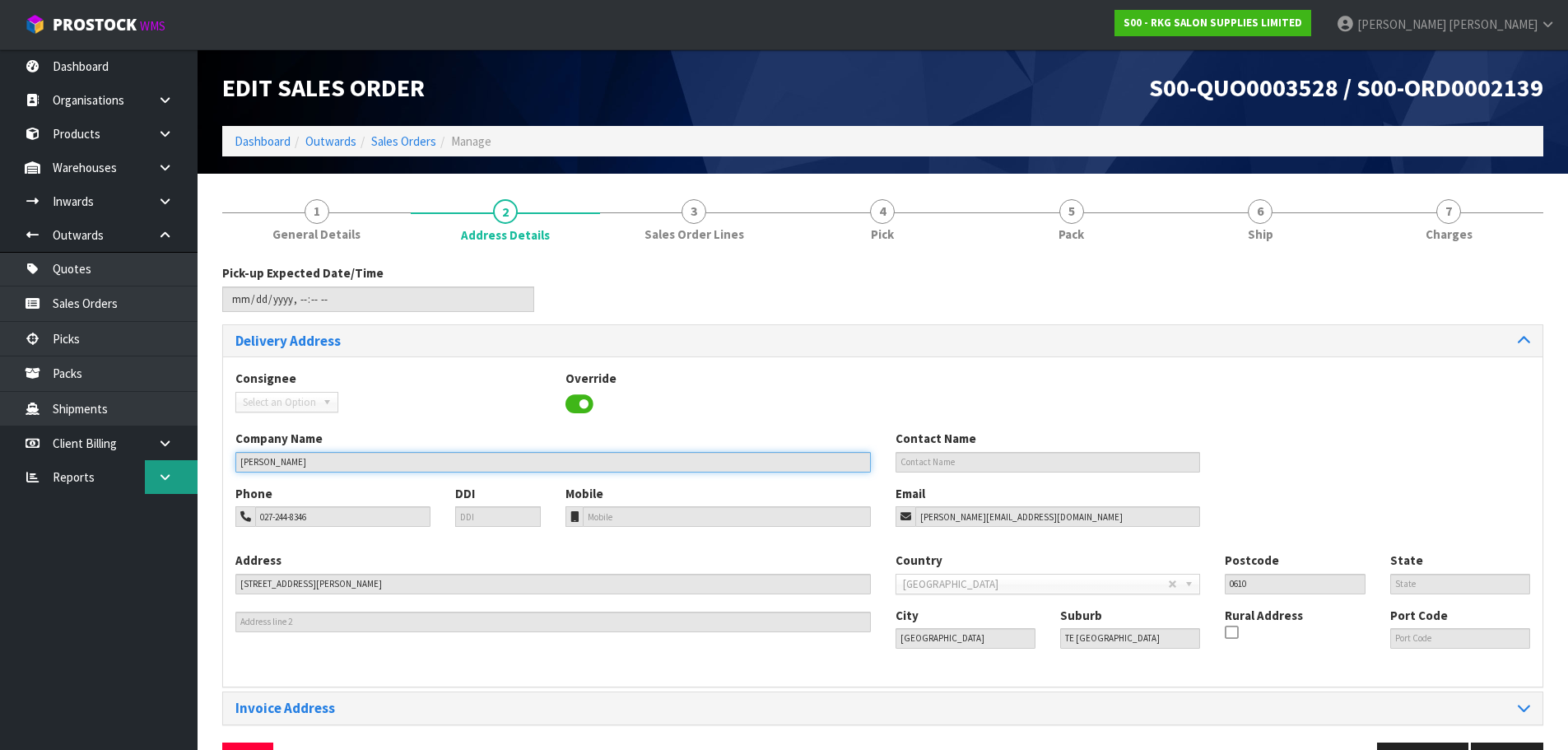
drag, startPoint x: 324, startPoint y: 464, endPoint x: 171, endPoint y: 463, distance: 152.3
click at [171, 463] on body "Toggle navigation ProStock WMS S00 - RKG SALON SUPPLIES LIMITED Marie Miranda L…" at bounding box center [784, 375] width 1568 height 750
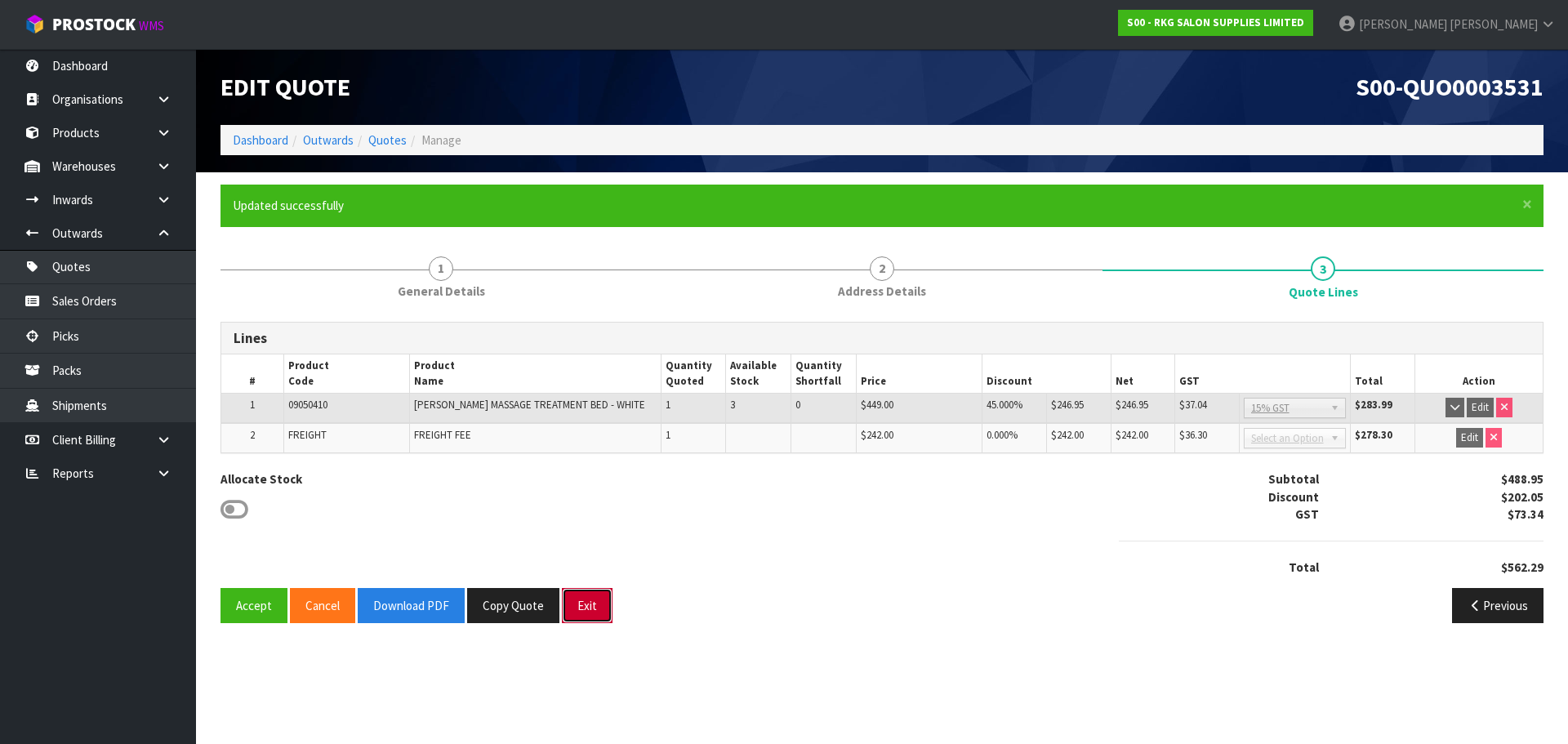
click at [589, 604] on button "Exit" at bounding box center [587, 605] width 51 height 35
